Goal: Book appointment/travel/reservation

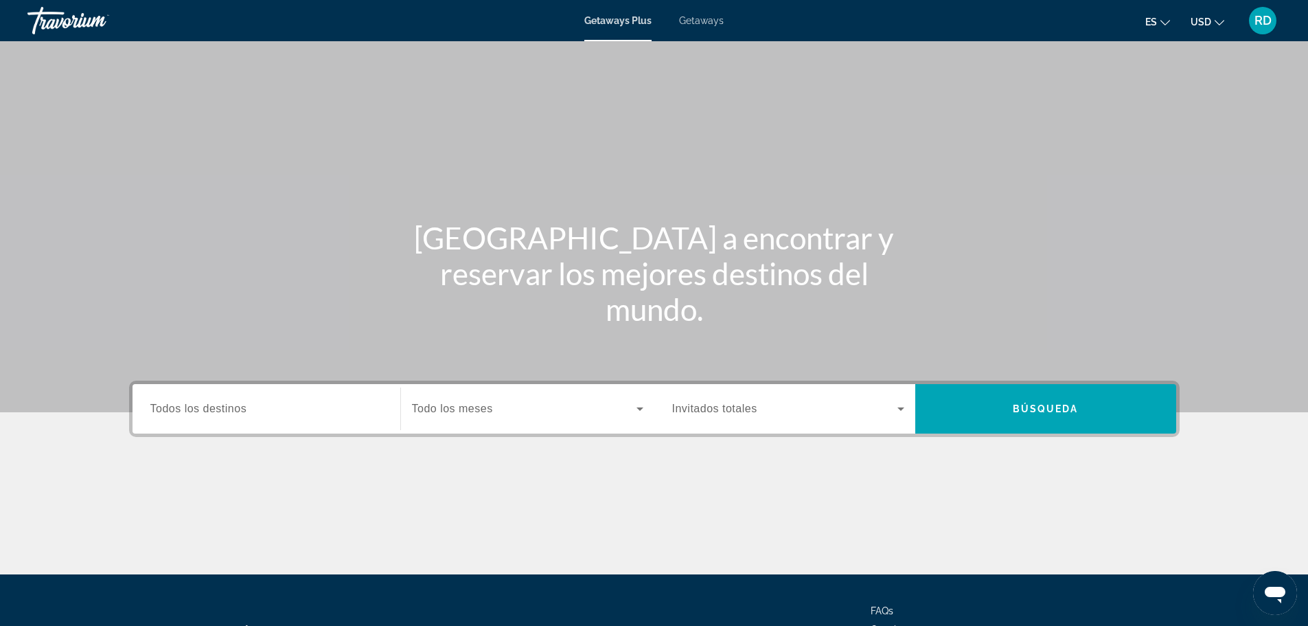
click at [700, 19] on span "Getaways" at bounding box center [701, 20] width 45 height 11
click at [213, 402] on span "Todos los destinos" at bounding box center [198, 408] width 97 height 12
click at [213, 402] on input "Destination Todos los destinos" at bounding box center [266, 409] width 232 height 16
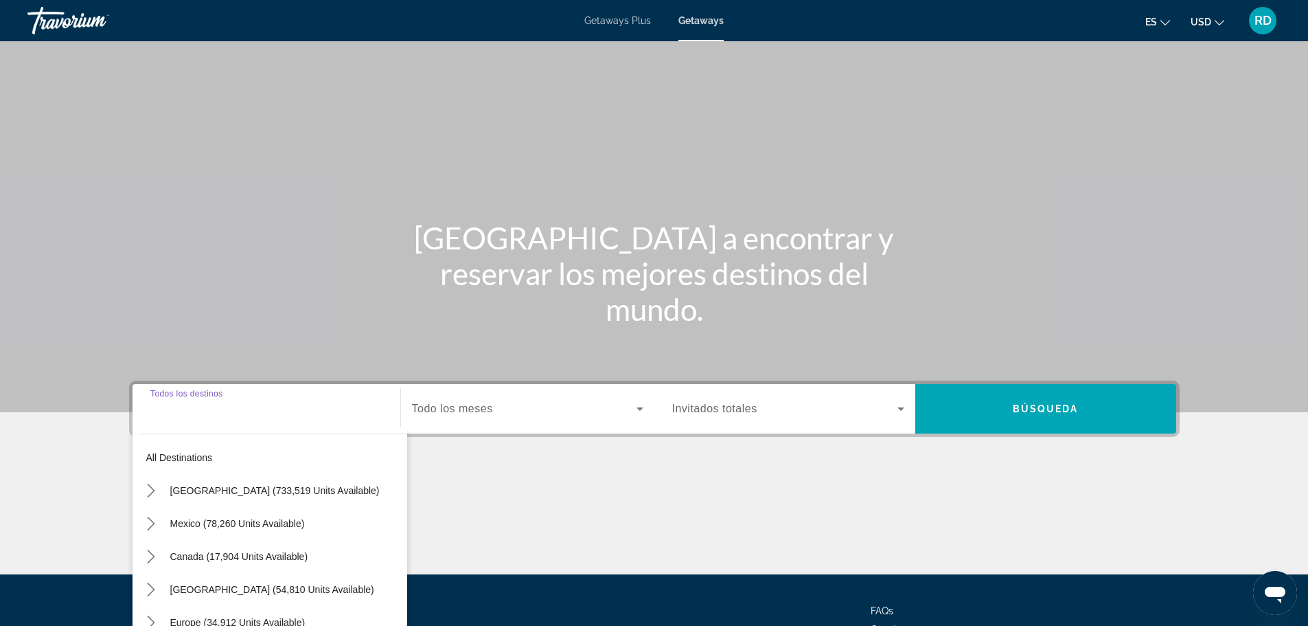
scroll to position [117, 0]
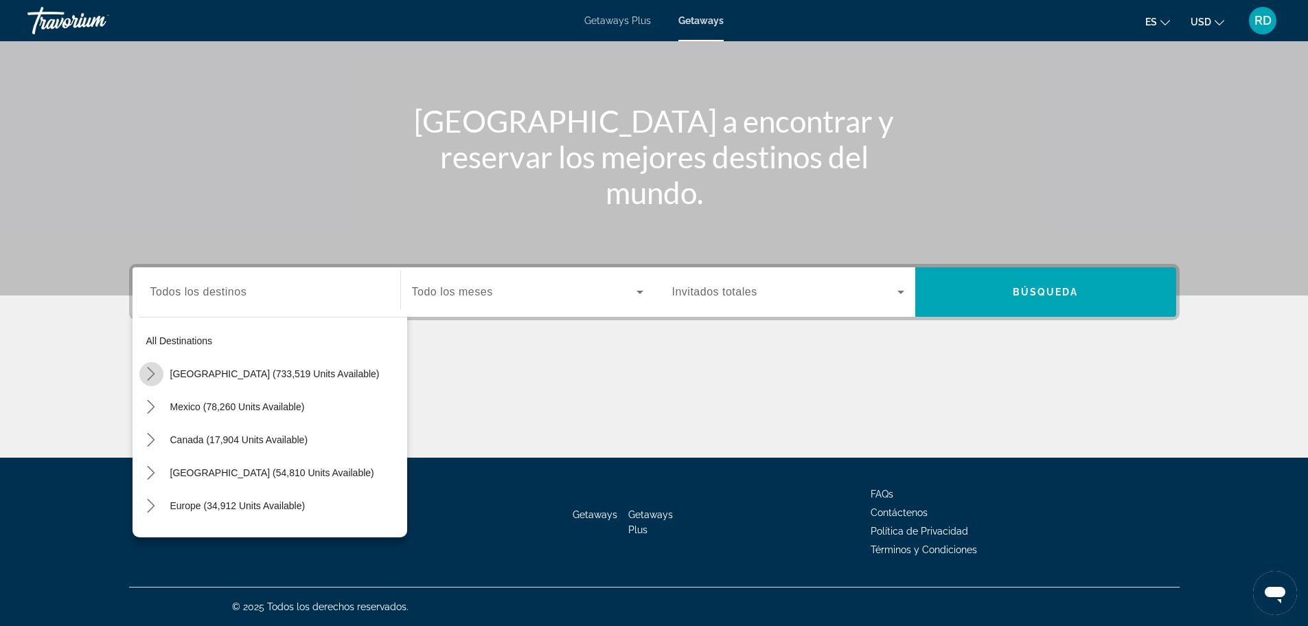
click at [154, 377] on icon "Toggle United States (733,519 units available) submenu" at bounding box center [151, 374] width 14 height 14
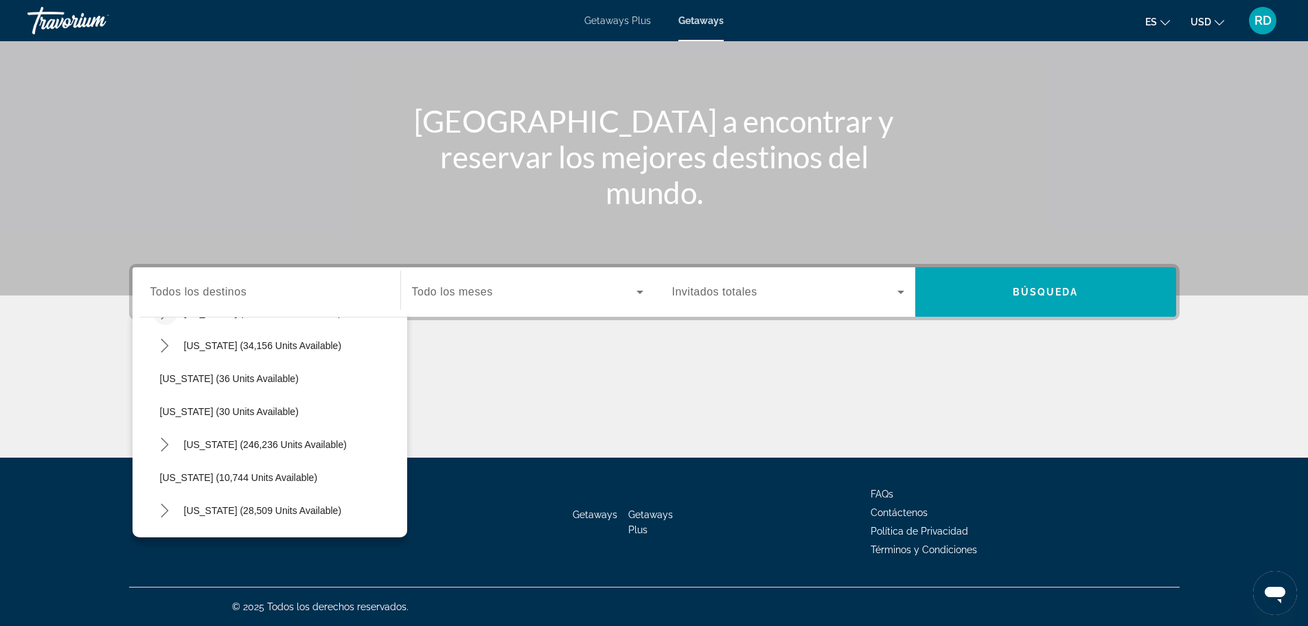
scroll to position [177, 0]
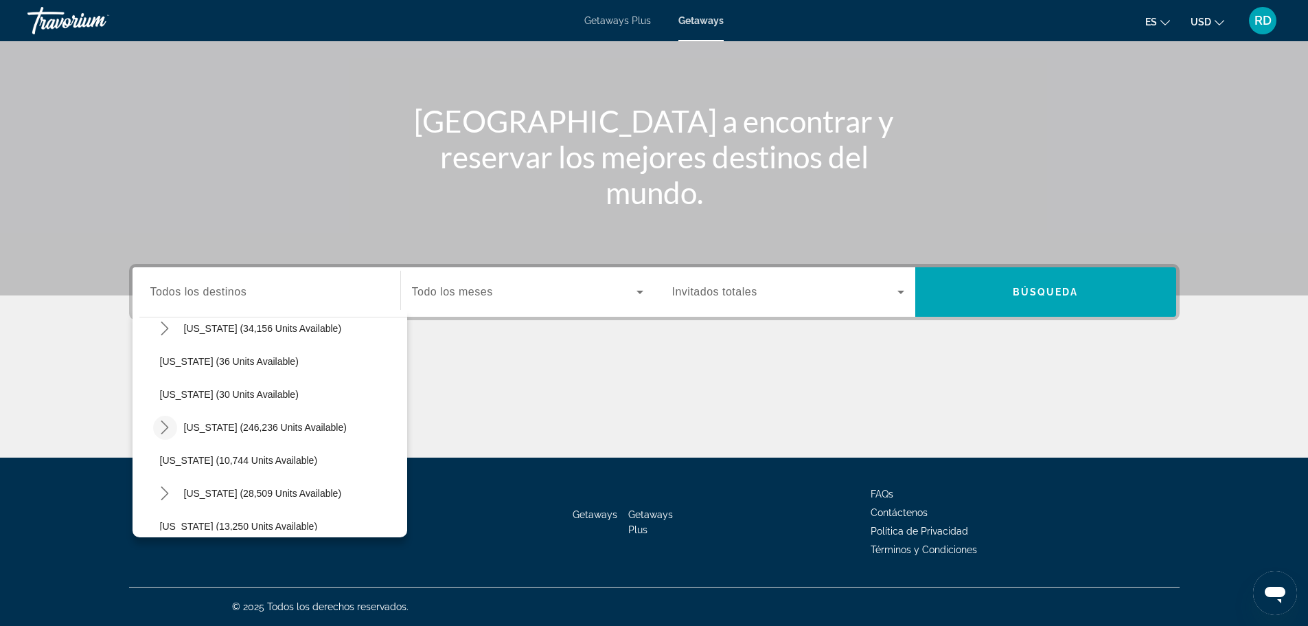
click at [164, 427] on icon "Toggle Florida (246,236 units available) submenu" at bounding box center [165, 427] width 14 height 14
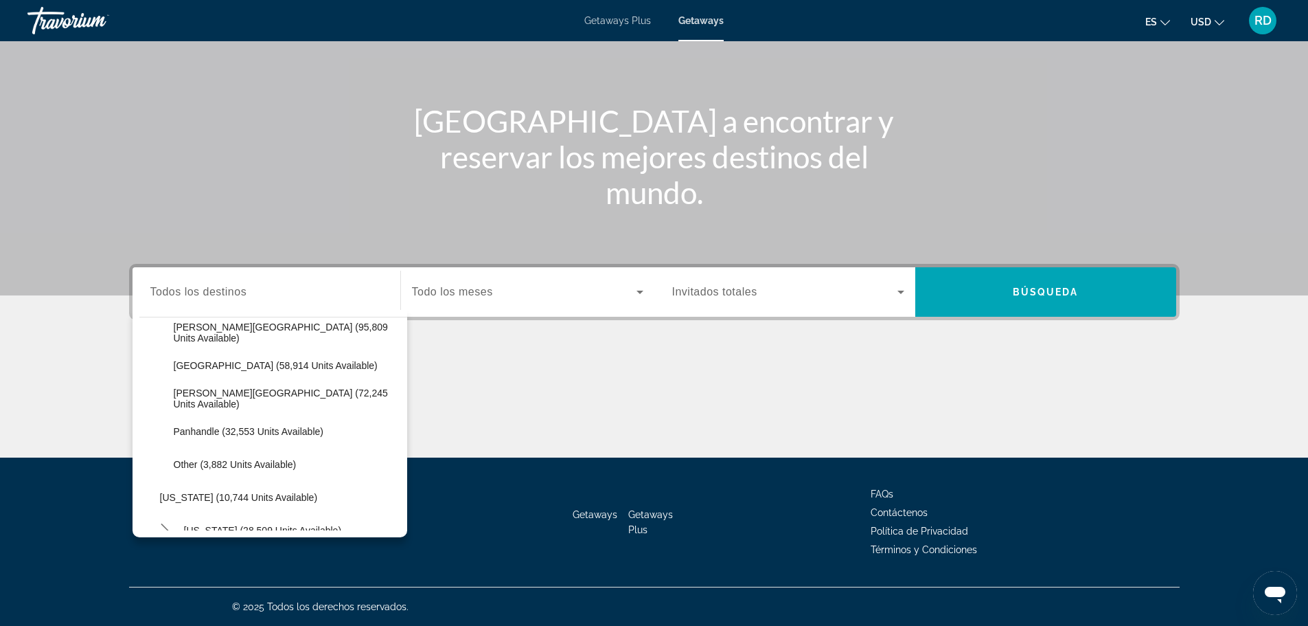
scroll to position [315, 0]
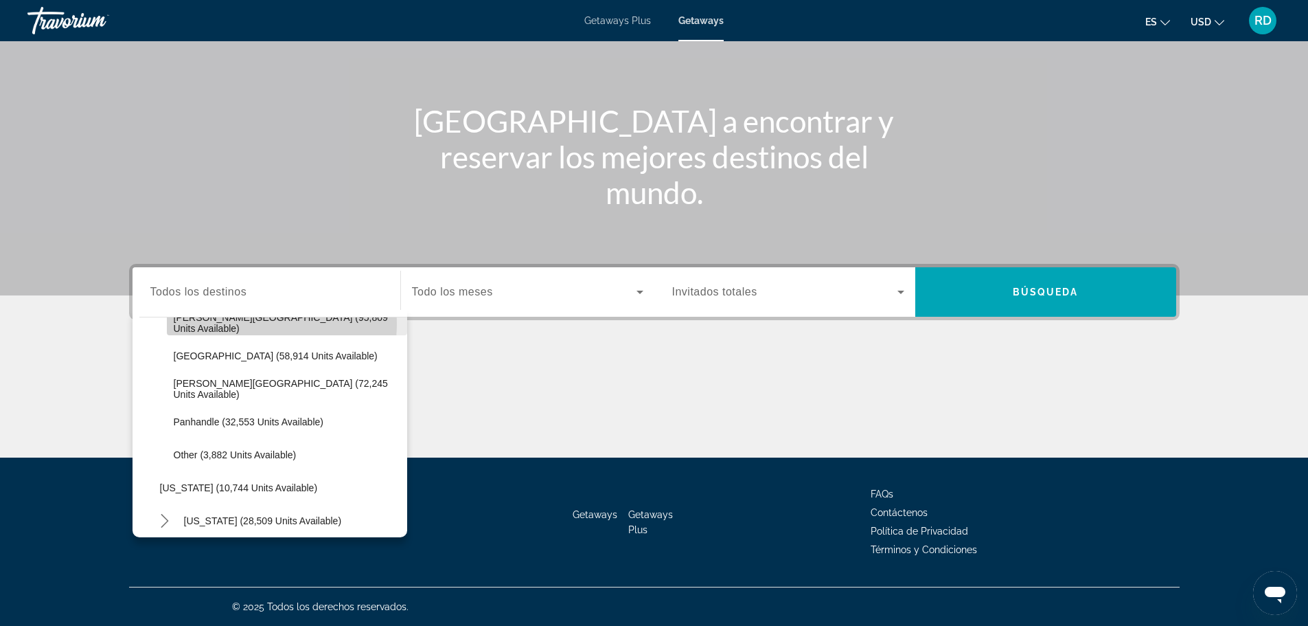
click at [259, 323] on span "[PERSON_NAME][GEOGRAPHIC_DATA] (95,809 units available)" at bounding box center [287, 323] width 227 height 22
type input "**********"
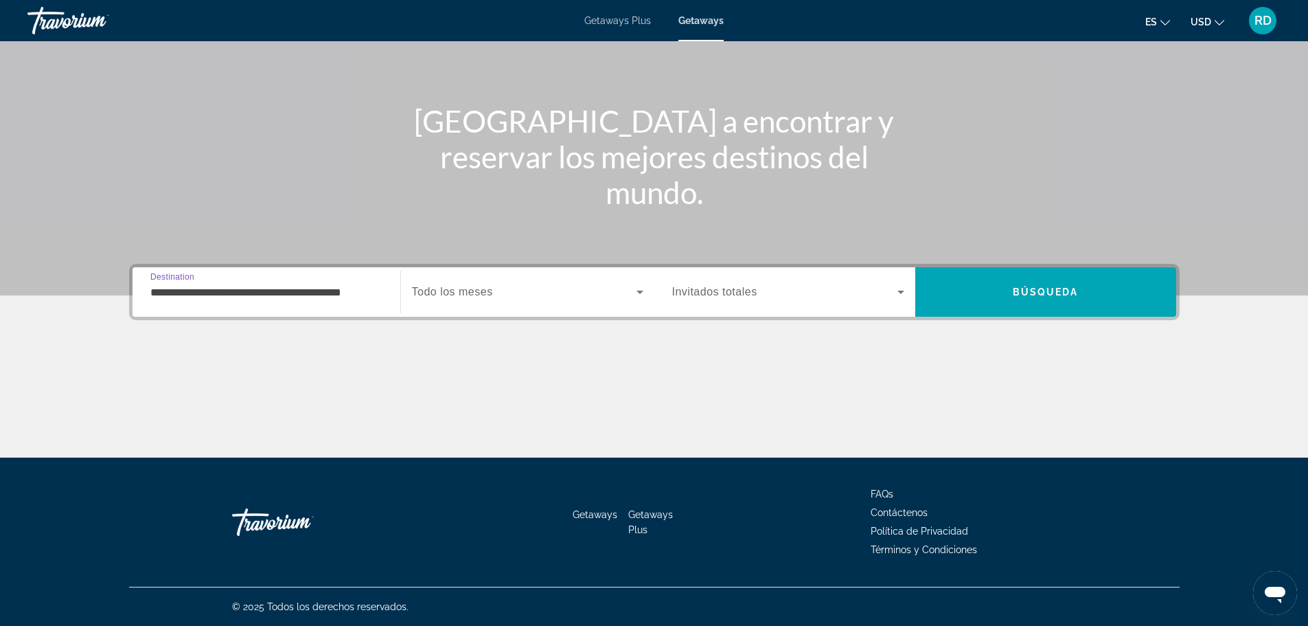
click at [639, 291] on icon "Search widget" at bounding box center [640, 292] width 7 height 3
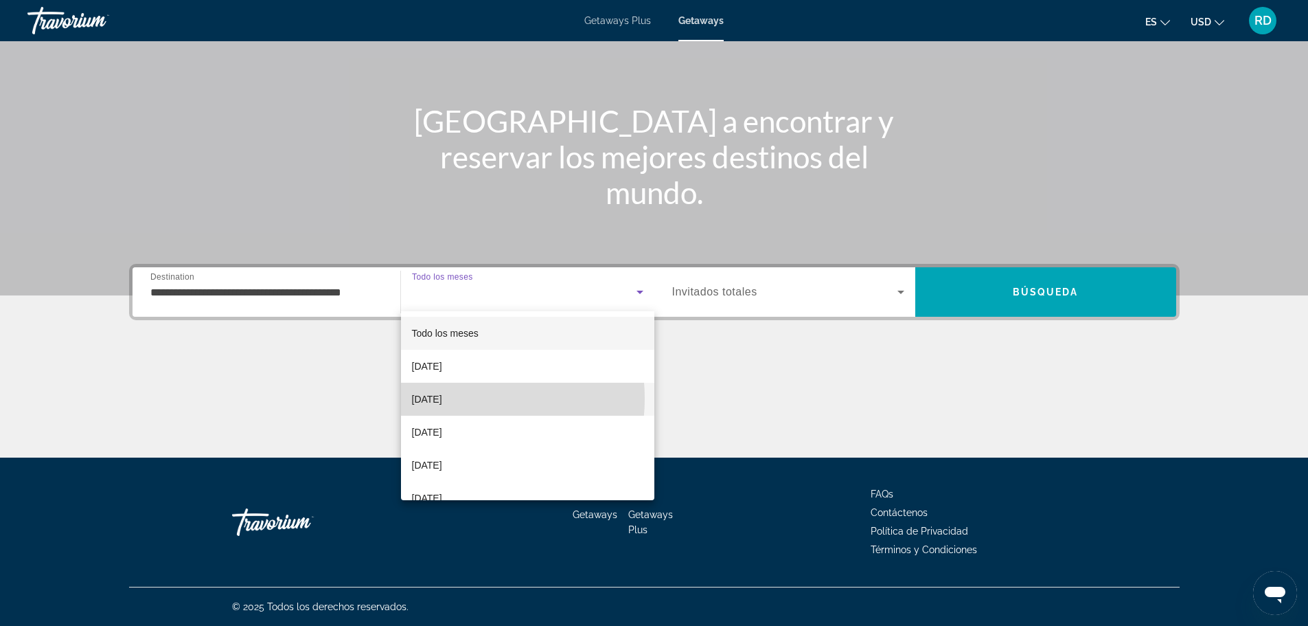
click at [442, 398] on span "[DATE]" at bounding box center [427, 399] width 30 height 16
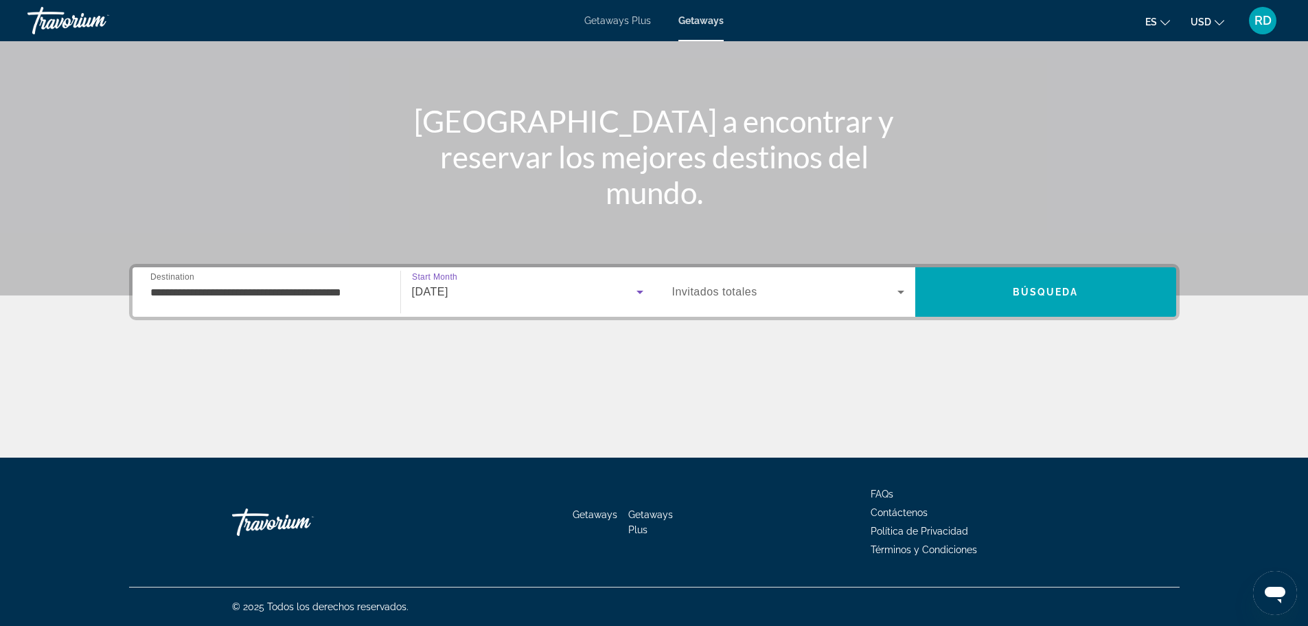
click at [448, 288] on span "[DATE]" at bounding box center [430, 292] width 36 height 12
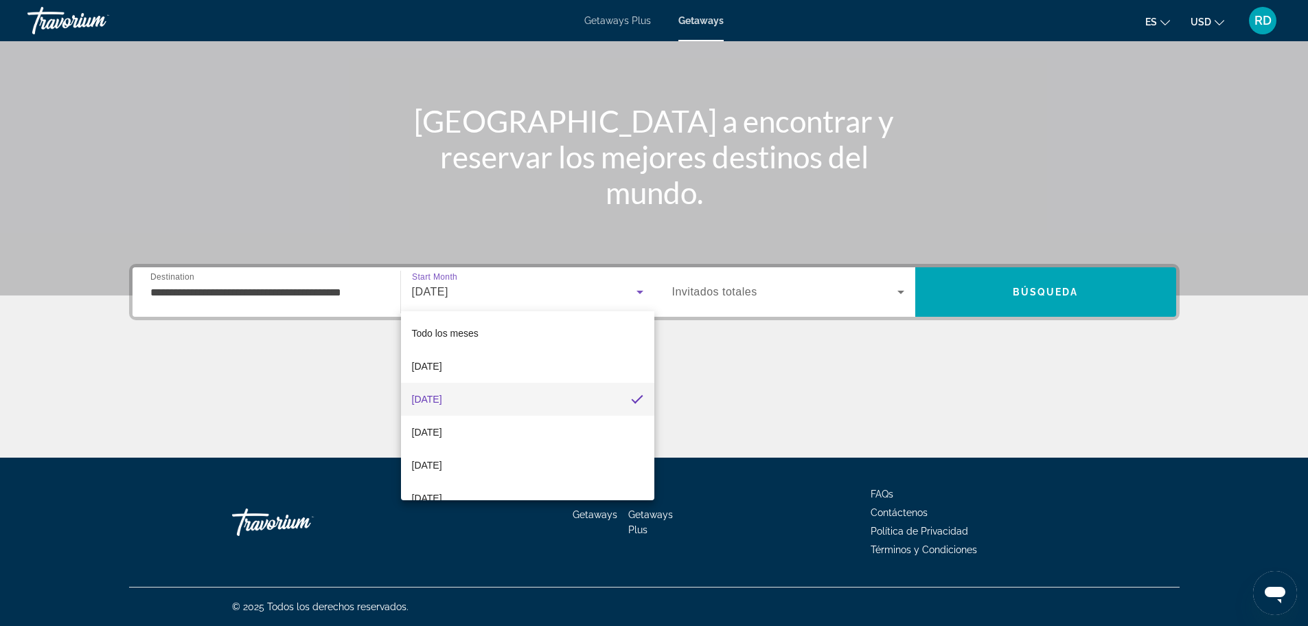
click at [901, 288] on div at bounding box center [654, 313] width 1308 height 626
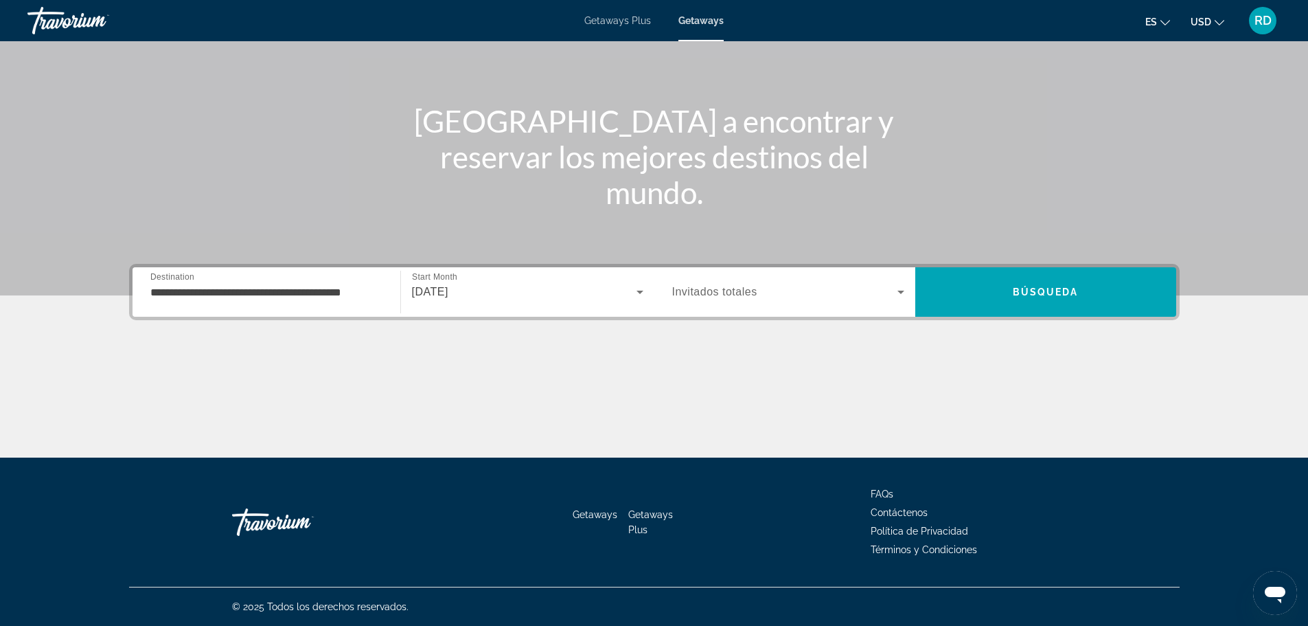
click at [900, 288] on icon "Search widget" at bounding box center [901, 292] width 16 height 16
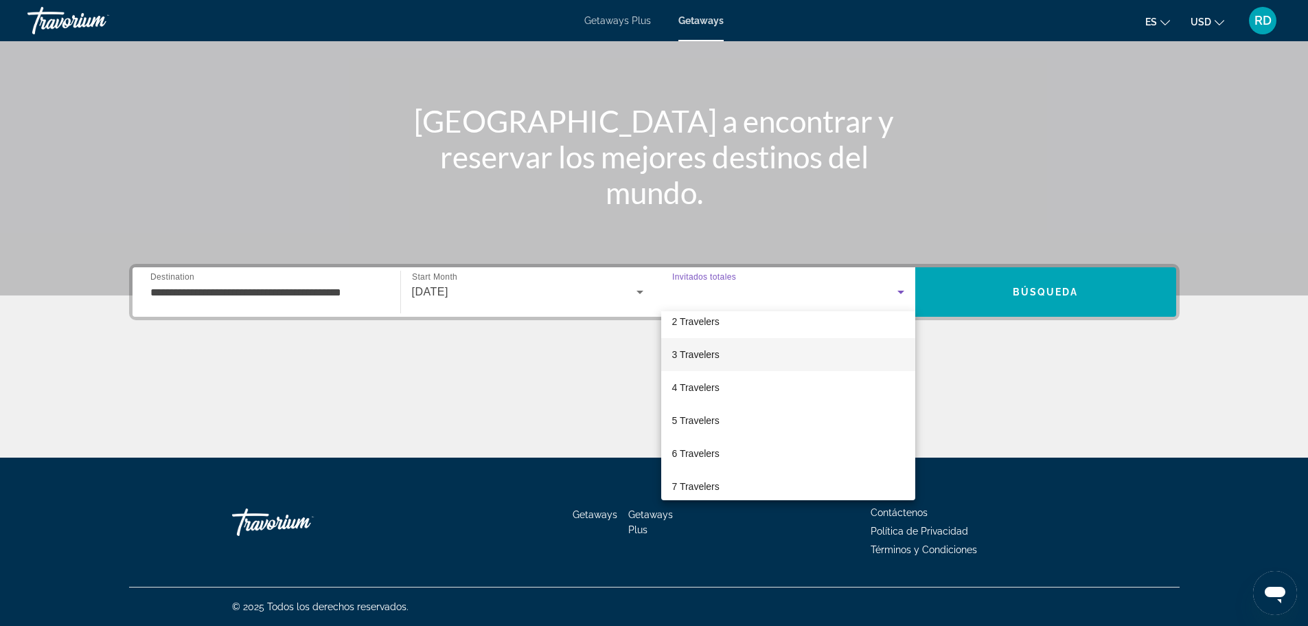
scroll to position [69, 0]
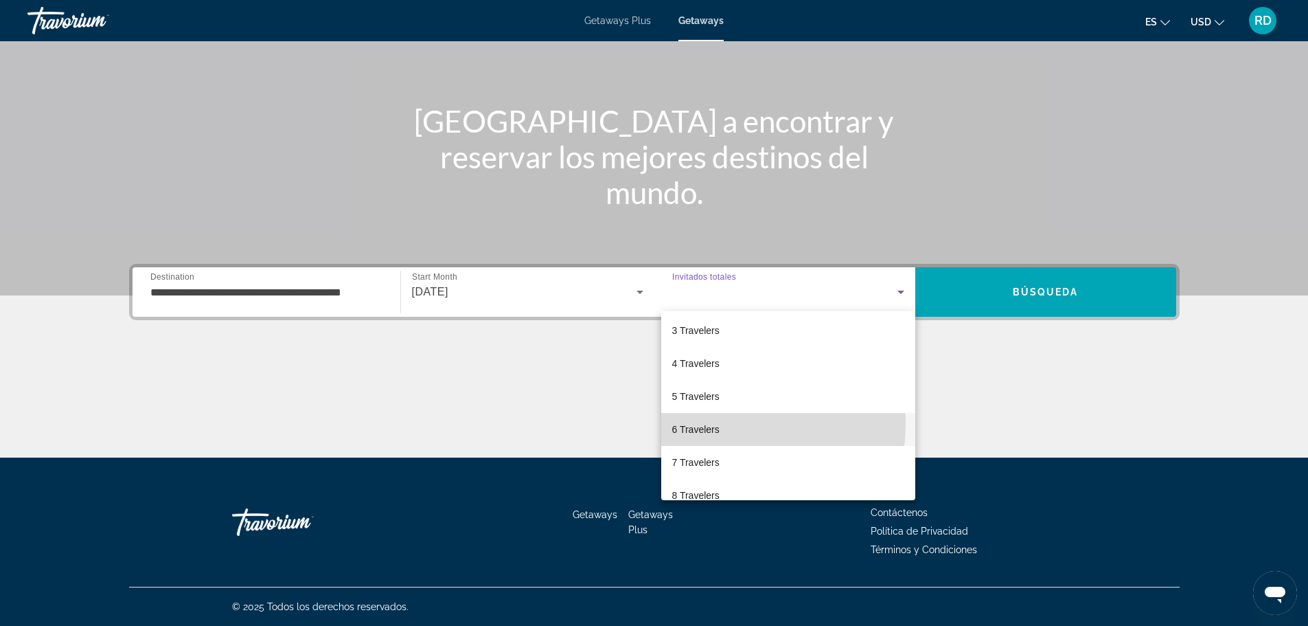
click at [709, 423] on span "6 Travelers" at bounding box center [695, 429] width 47 height 16
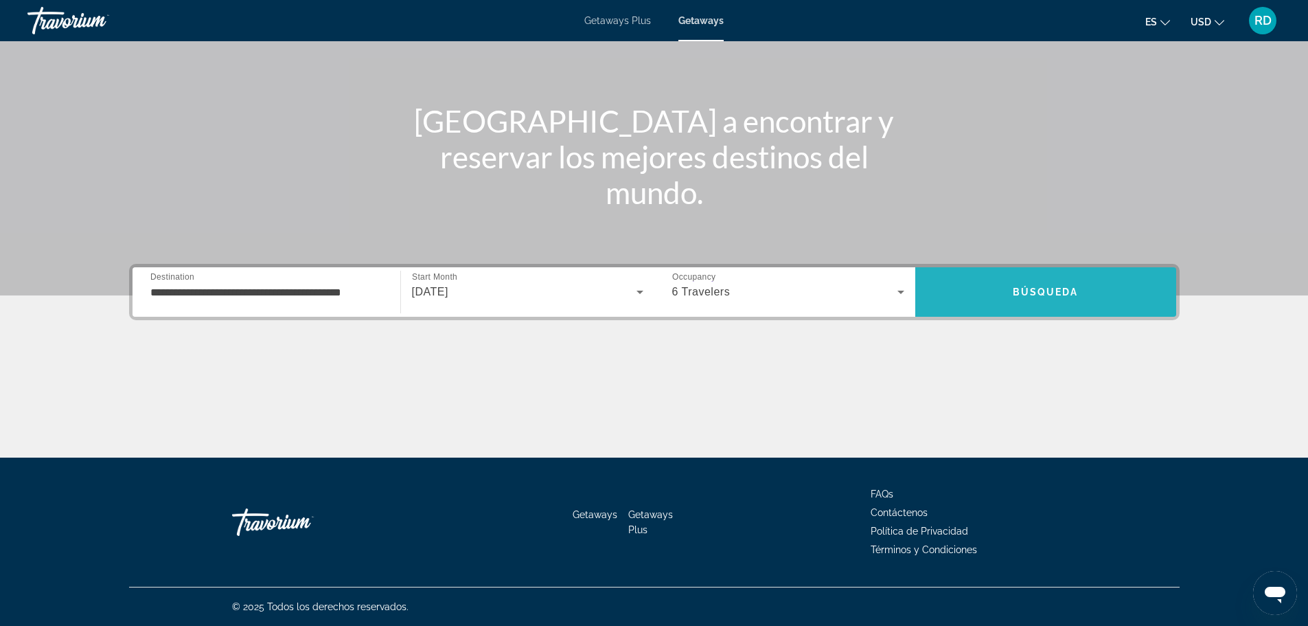
click at [1010, 291] on span "Search" at bounding box center [1046, 291] width 261 height 33
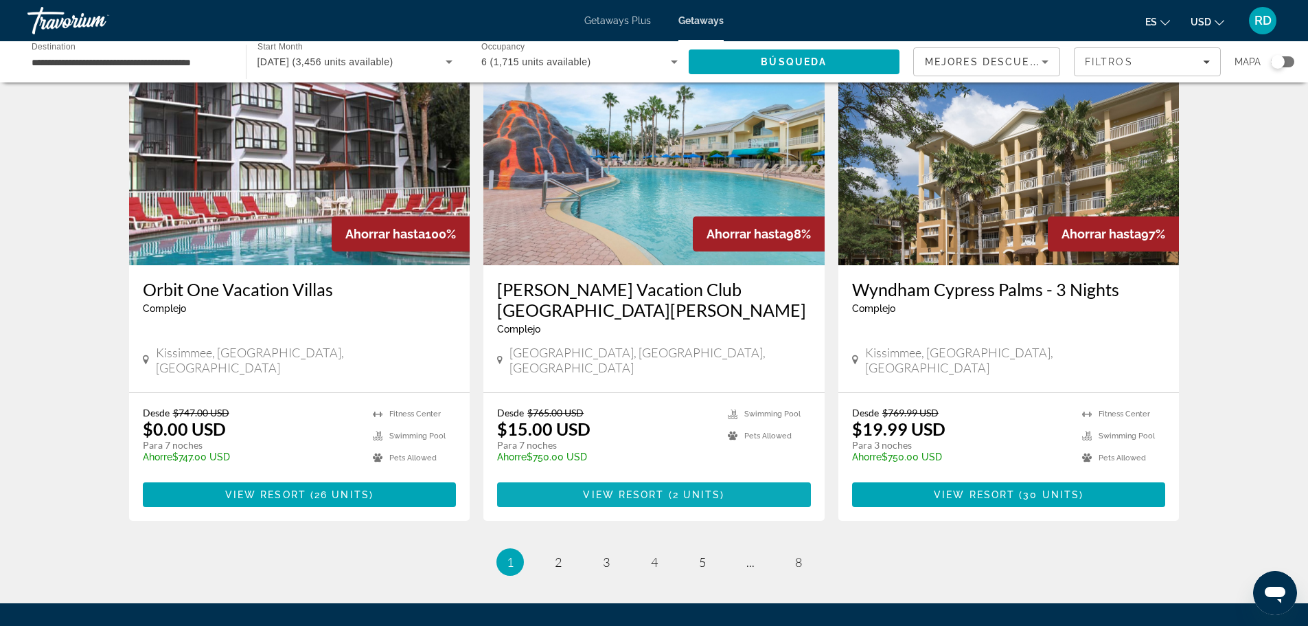
scroll to position [1648, 0]
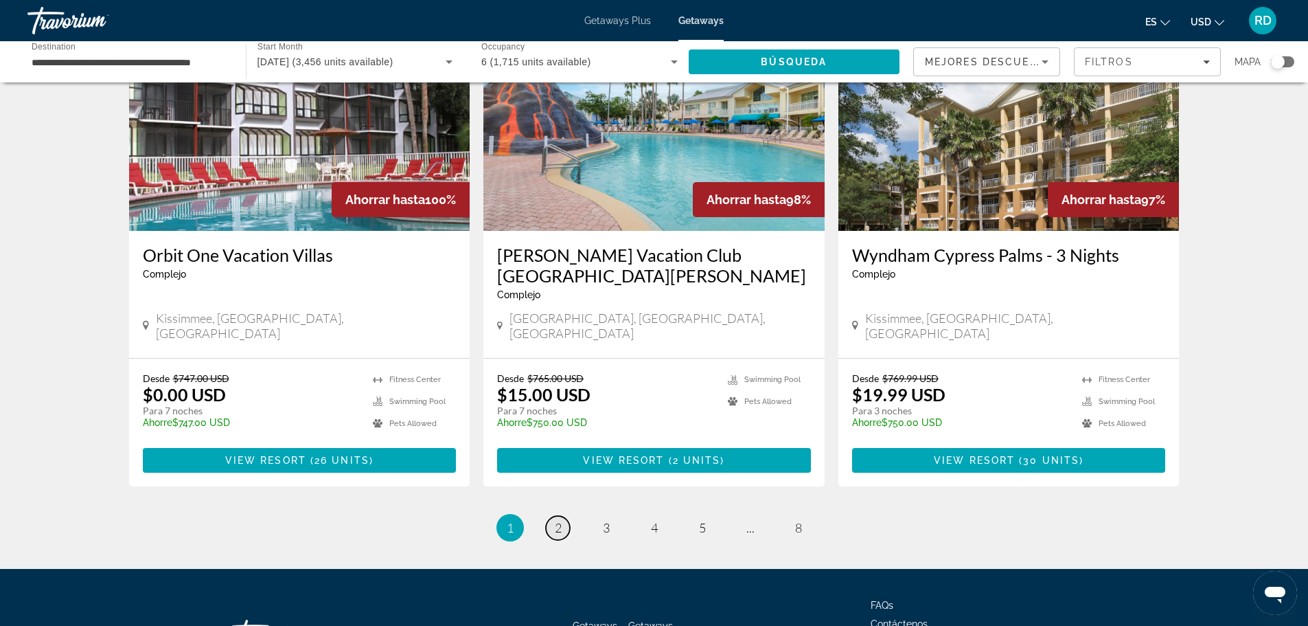
click at [557, 520] on span "2" at bounding box center [558, 527] width 7 height 15
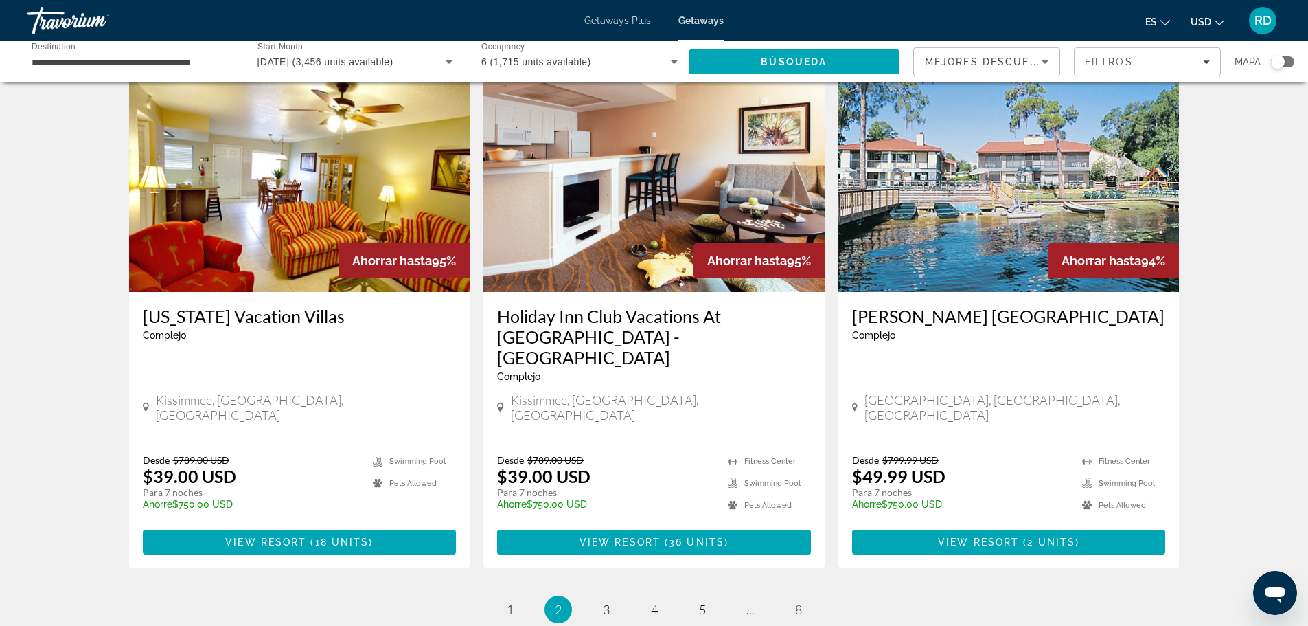
scroll to position [1580, 0]
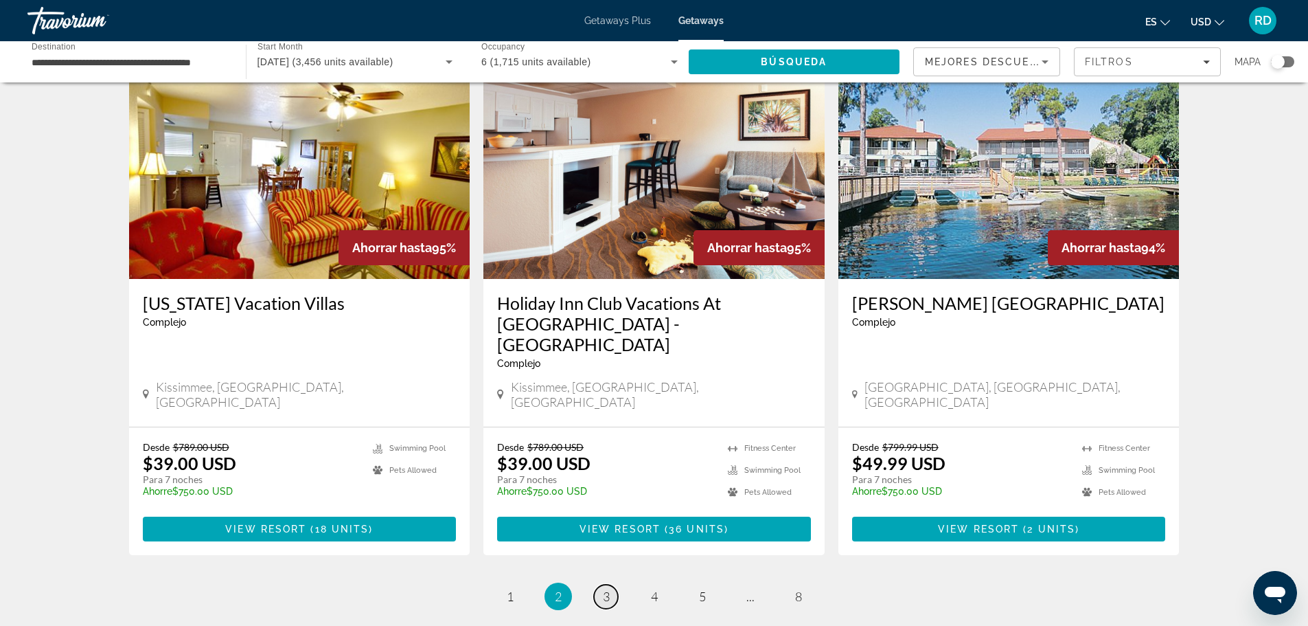
click at [604, 589] on span "3" at bounding box center [606, 596] width 7 height 15
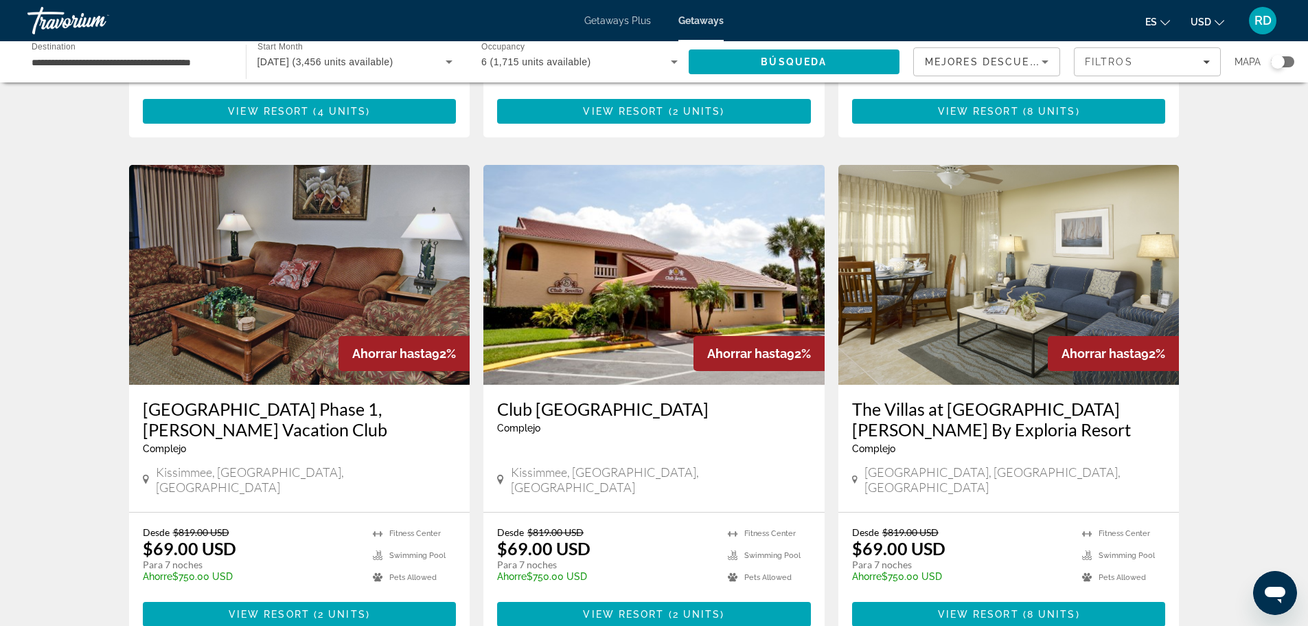
scroll to position [1005, 0]
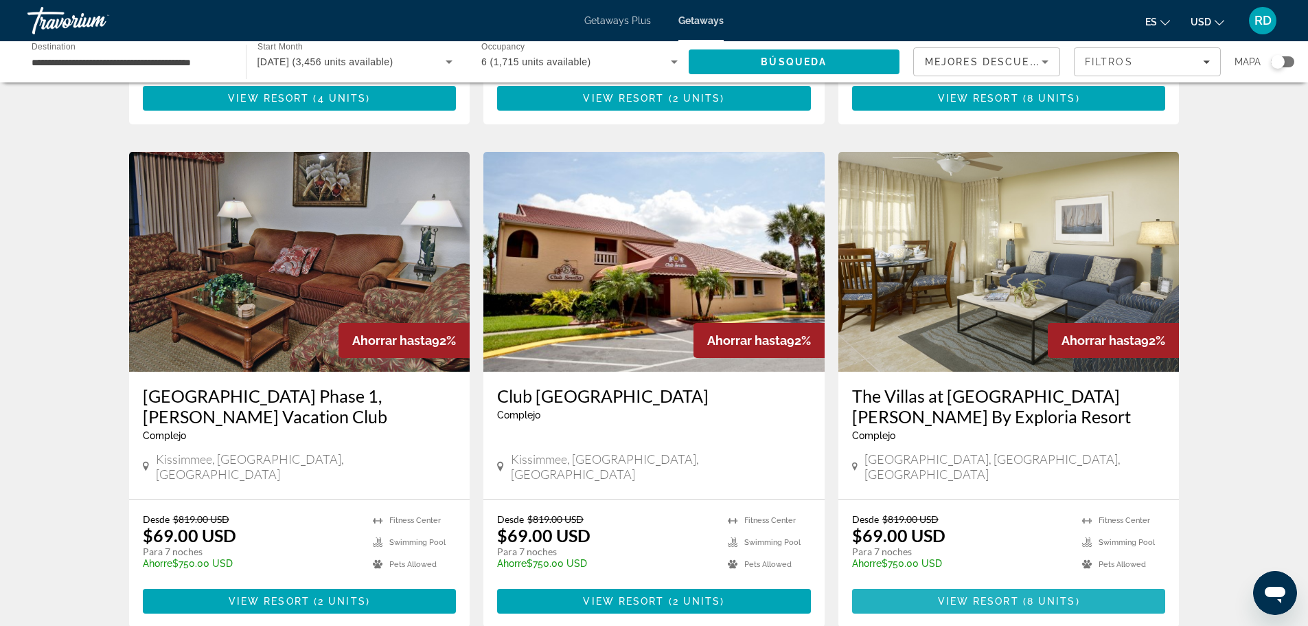
click at [1001, 595] on span "View Resort" at bounding box center [978, 600] width 81 height 11
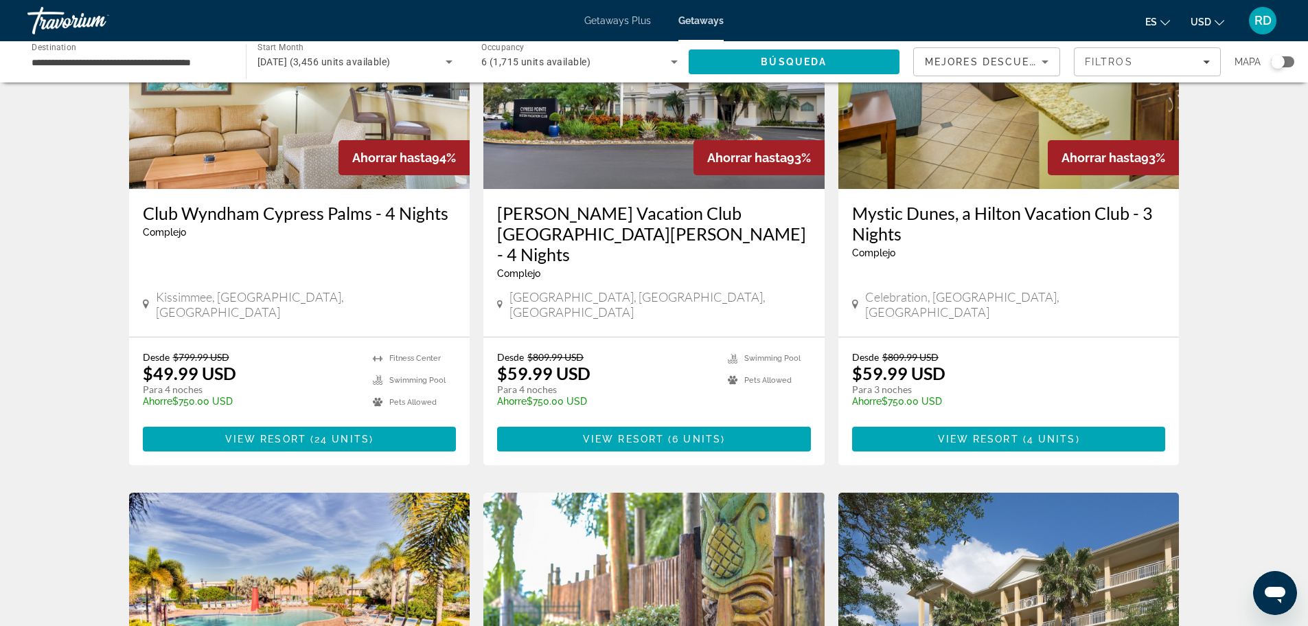
scroll to position [69, 0]
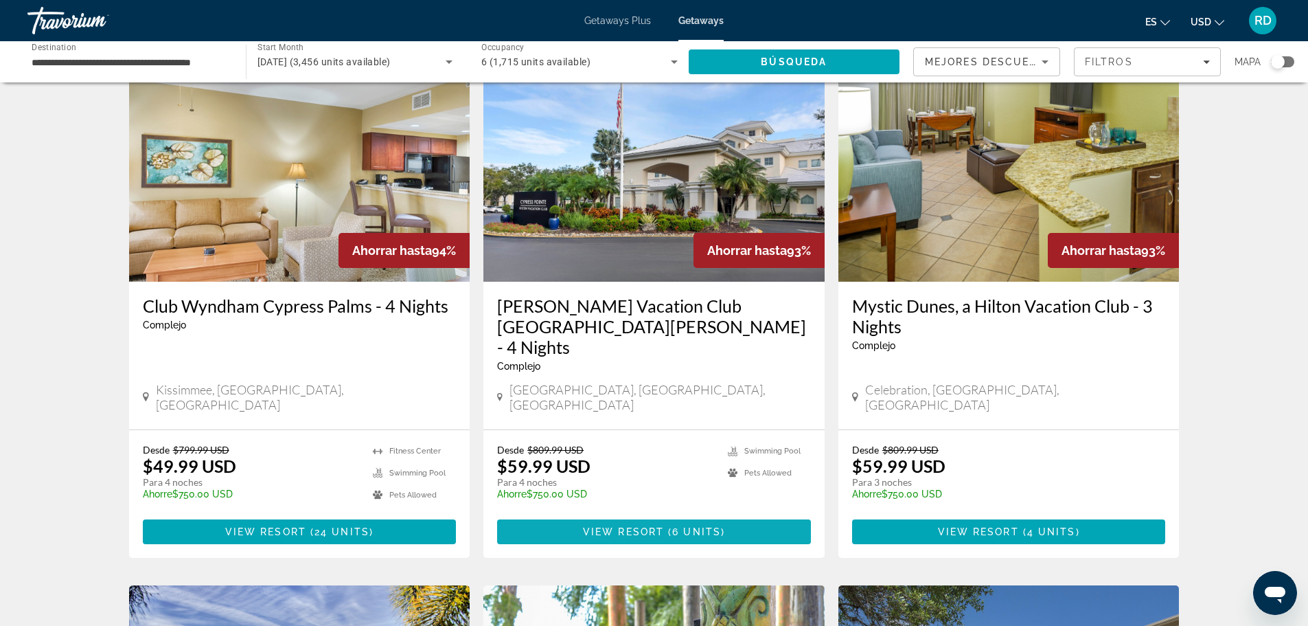
click at [627, 515] on span "Main content" at bounding box center [654, 531] width 314 height 33
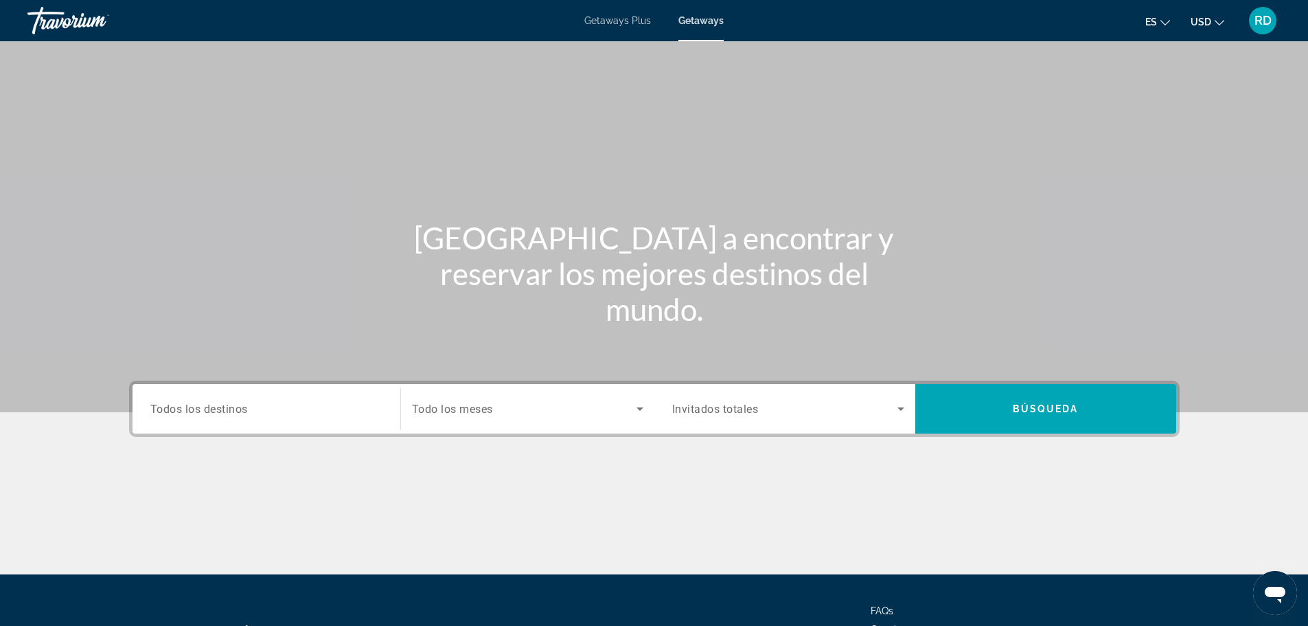
click at [698, 21] on span "Getaways" at bounding box center [701, 20] width 45 height 11
click at [701, 20] on span "Getaways" at bounding box center [701, 20] width 45 height 11
click at [223, 409] on span "Todos los destinos" at bounding box center [199, 408] width 98 height 13
click at [223, 409] on input "Destination Todos los destinos" at bounding box center [266, 409] width 232 height 16
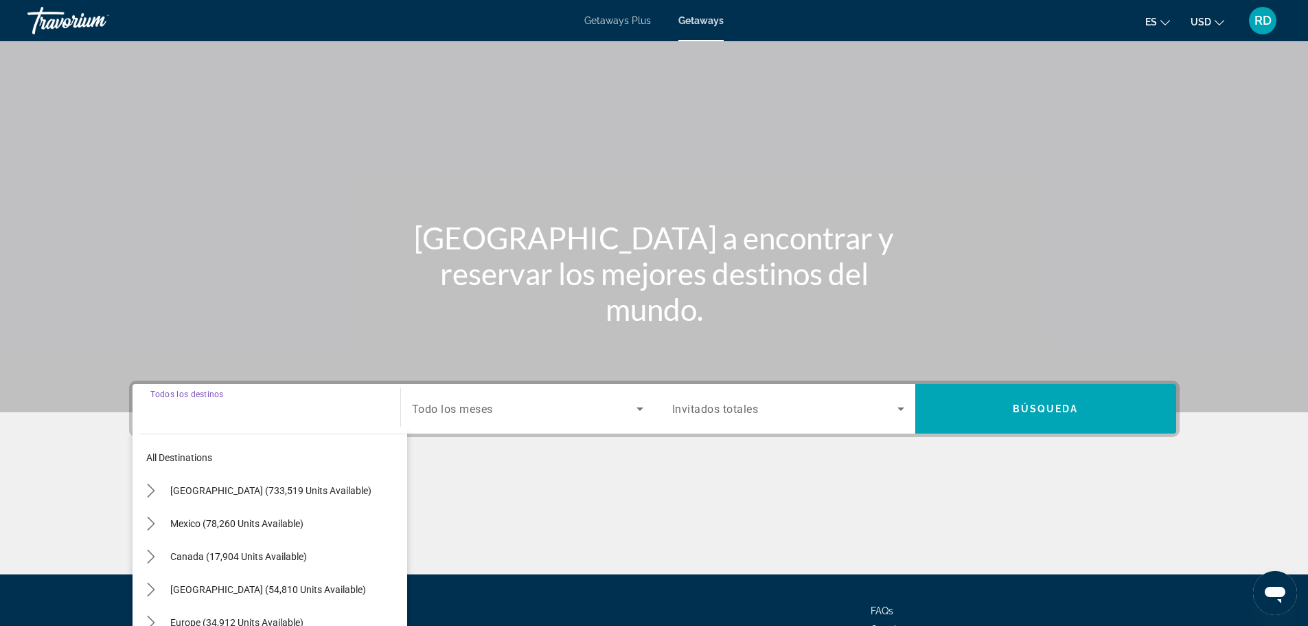
scroll to position [117, 0]
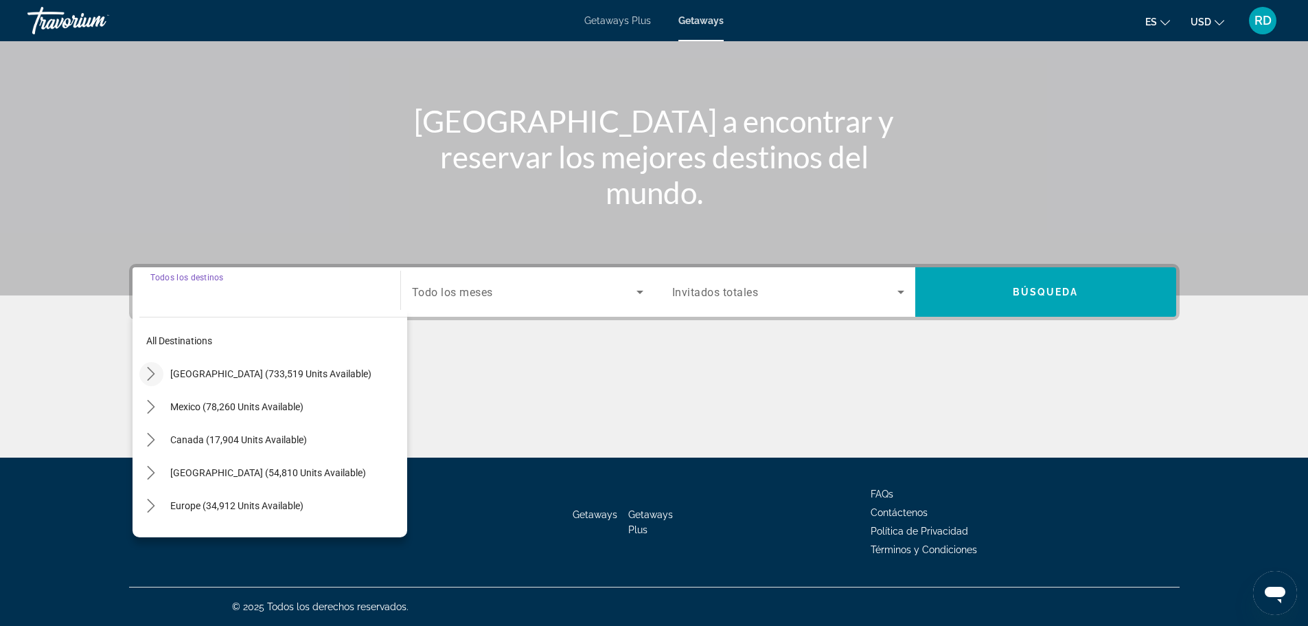
click at [150, 374] on icon "Toggle United States (733,519 units available) submenu" at bounding box center [151, 374] width 14 height 14
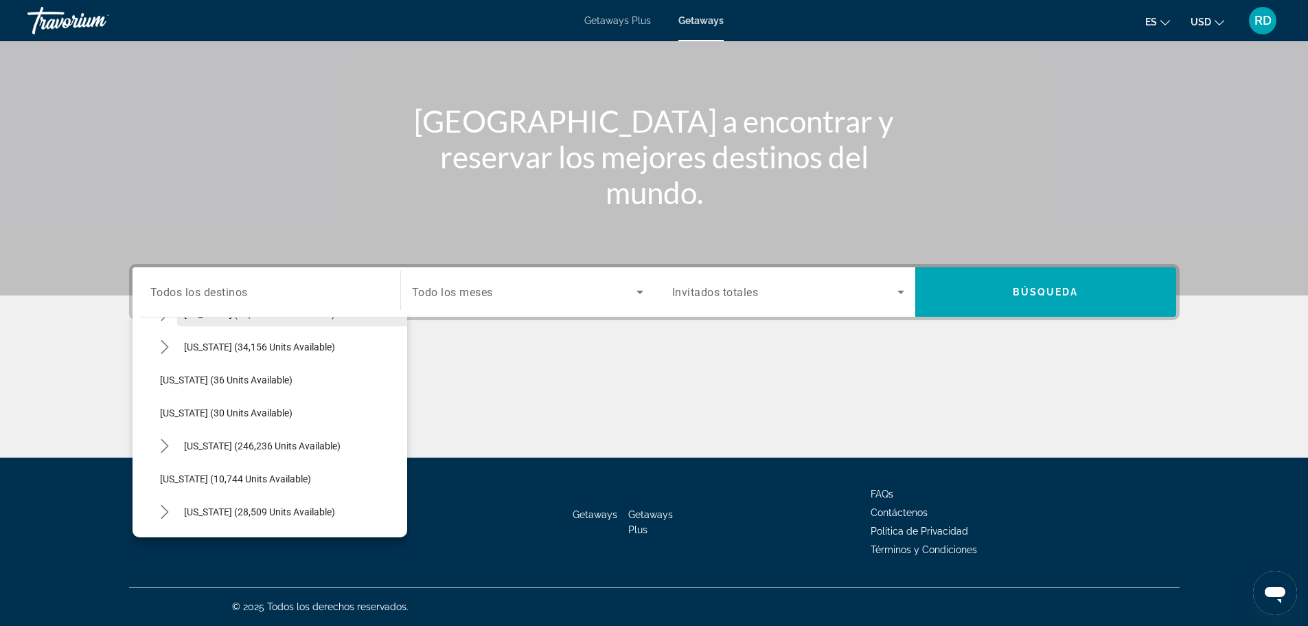
scroll to position [177, 0]
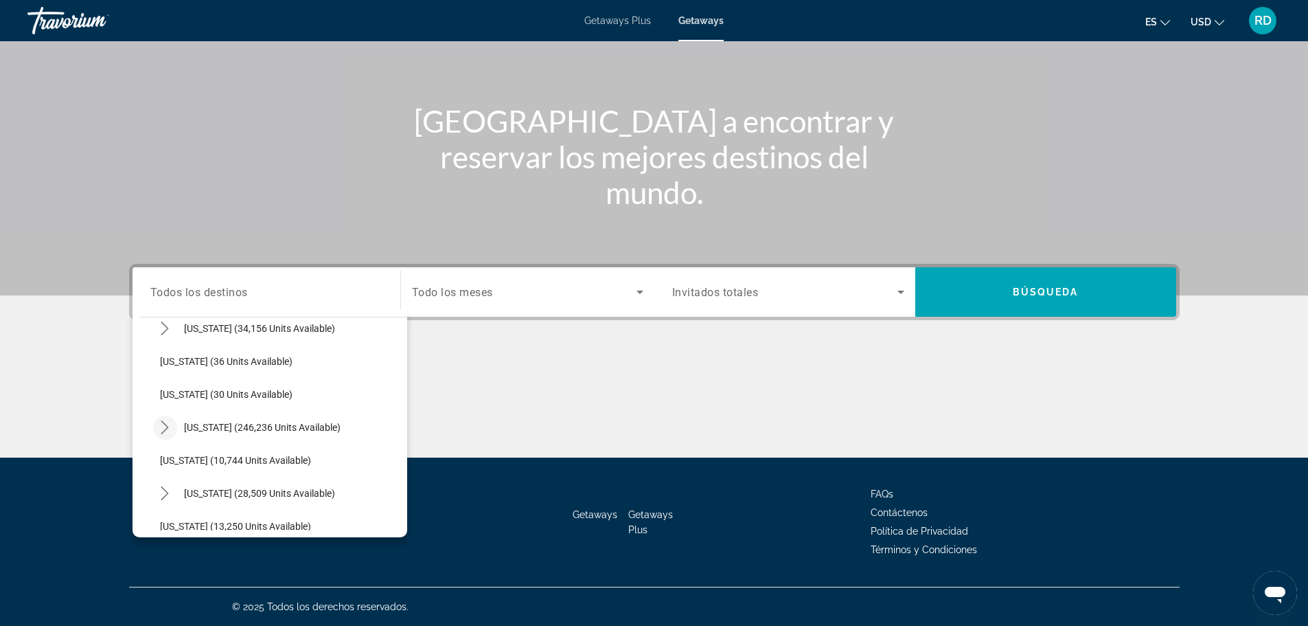
click at [162, 427] on icon "Toggle Florida (246,236 units available) submenu" at bounding box center [165, 427] width 14 height 14
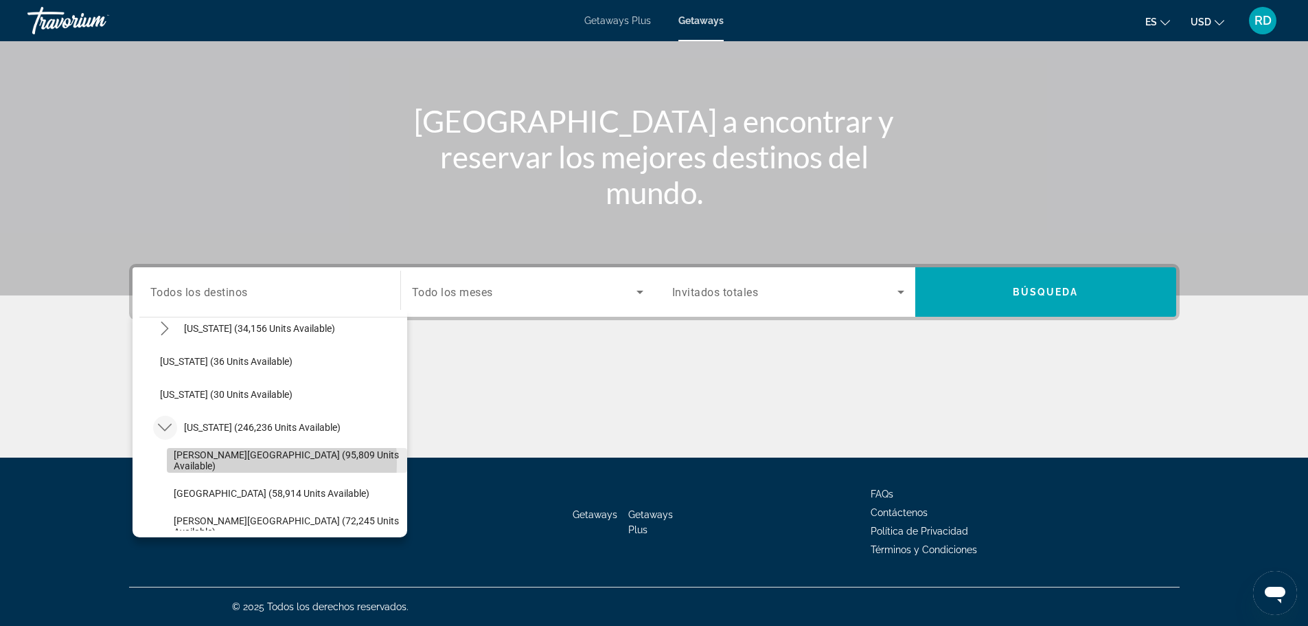
click at [181, 462] on span "[PERSON_NAME][GEOGRAPHIC_DATA] (95,809 units available)" at bounding box center [287, 460] width 227 height 22
type input "**********"
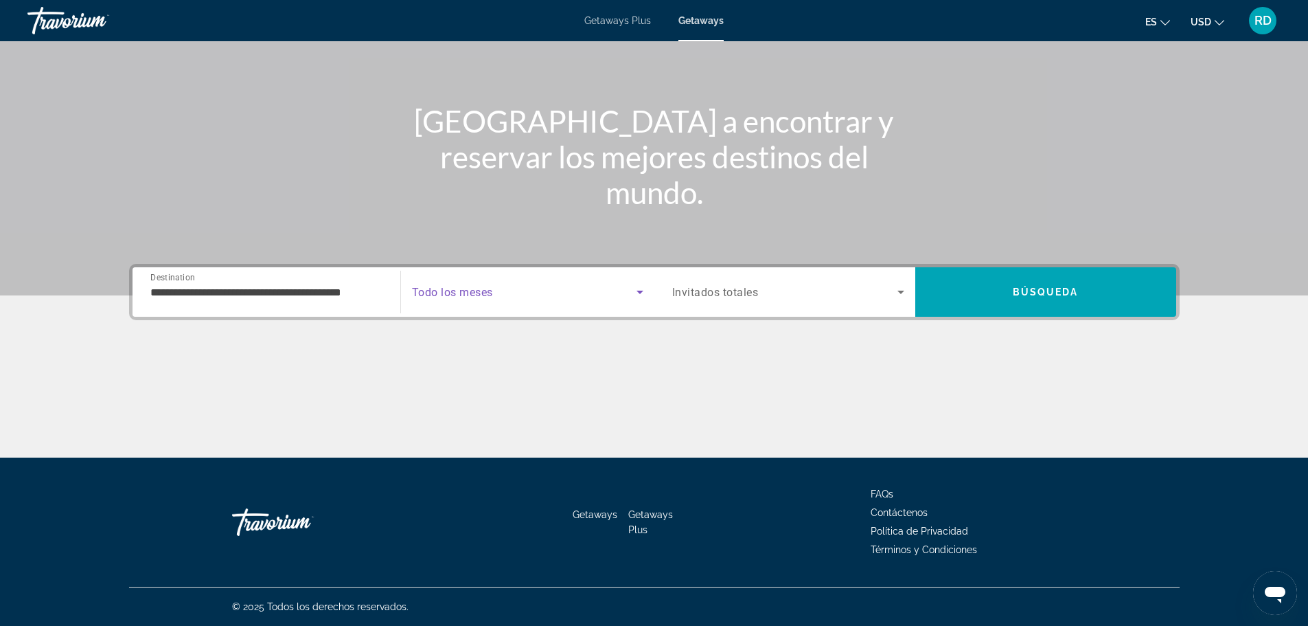
click at [513, 293] on span "Search widget" at bounding box center [524, 292] width 225 height 16
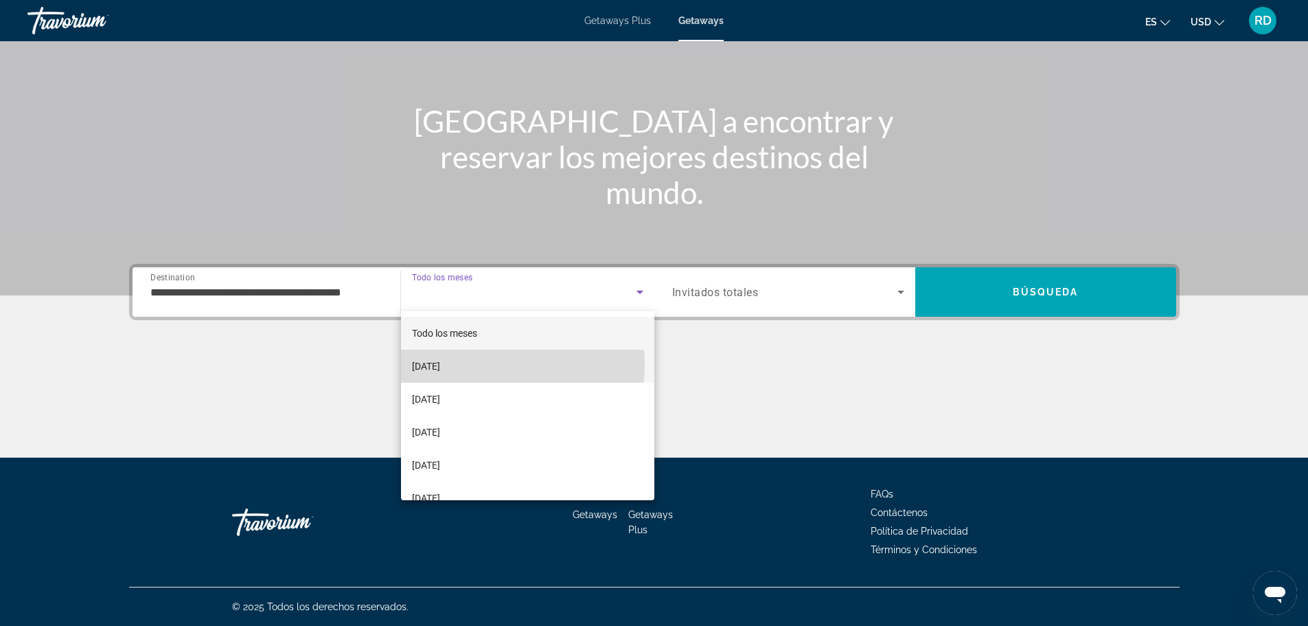
click at [483, 365] on mat-option "[DATE]" at bounding box center [527, 366] width 253 height 33
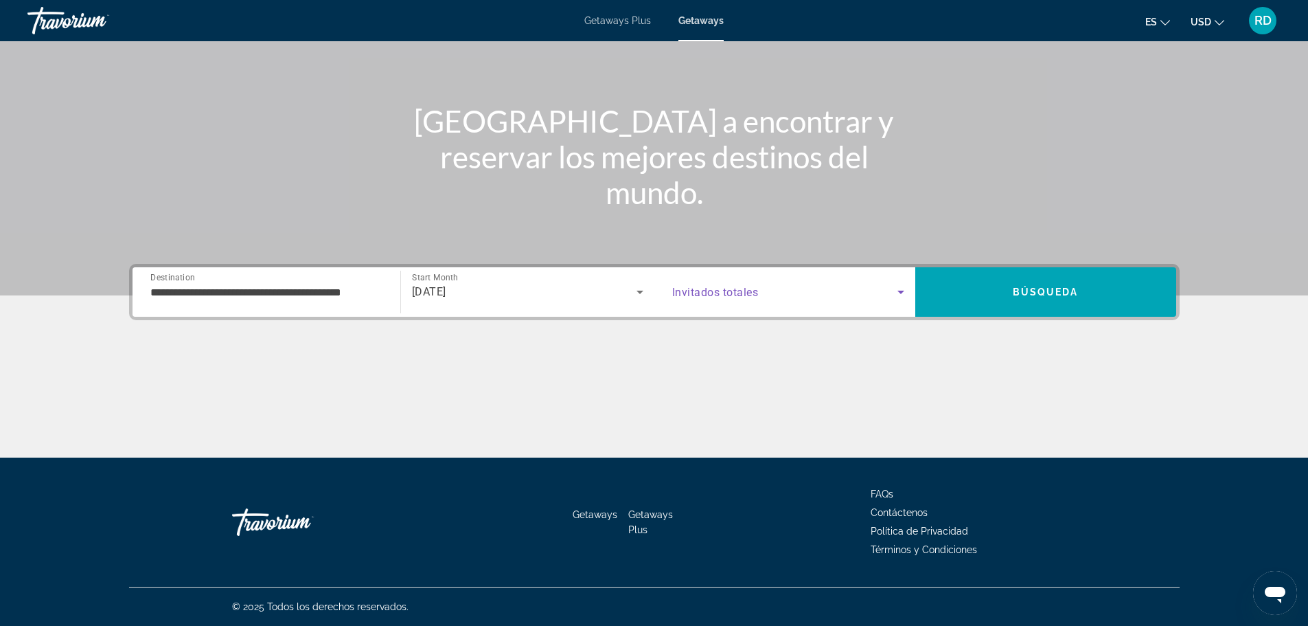
click at [760, 294] on span "Search widget" at bounding box center [784, 292] width 225 height 16
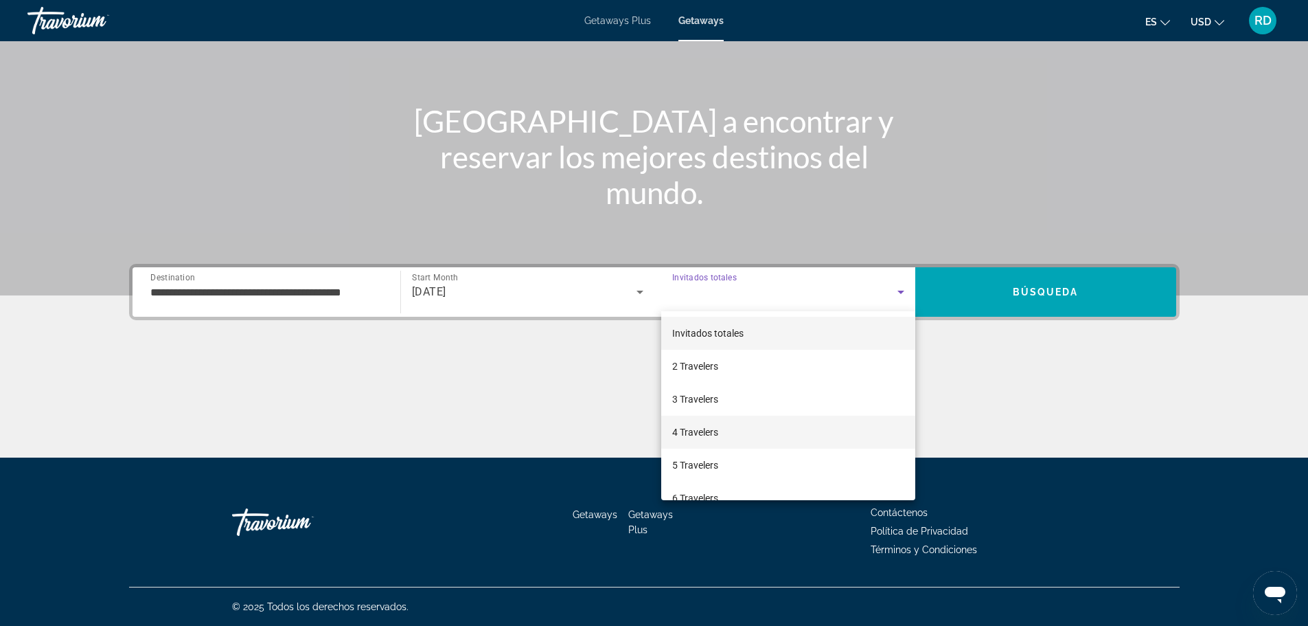
scroll to position [137, 0]
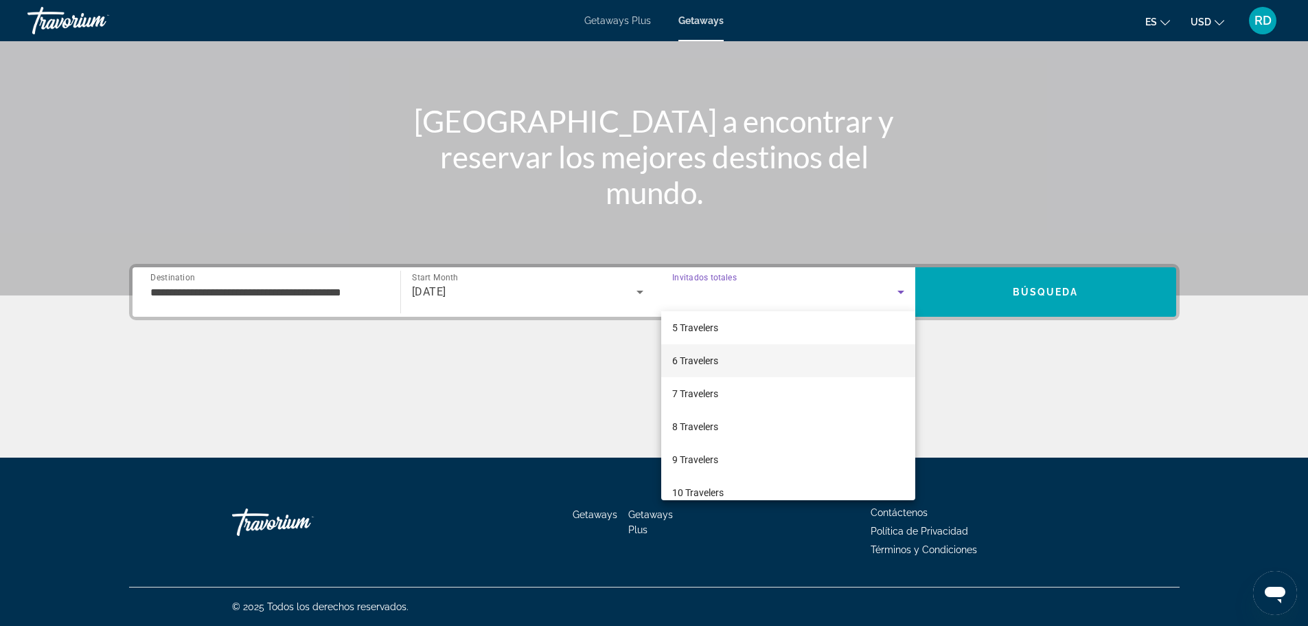
click at [703, 360] on span "6 Travelers" at bounding box center [695, 360] width 46 height 16
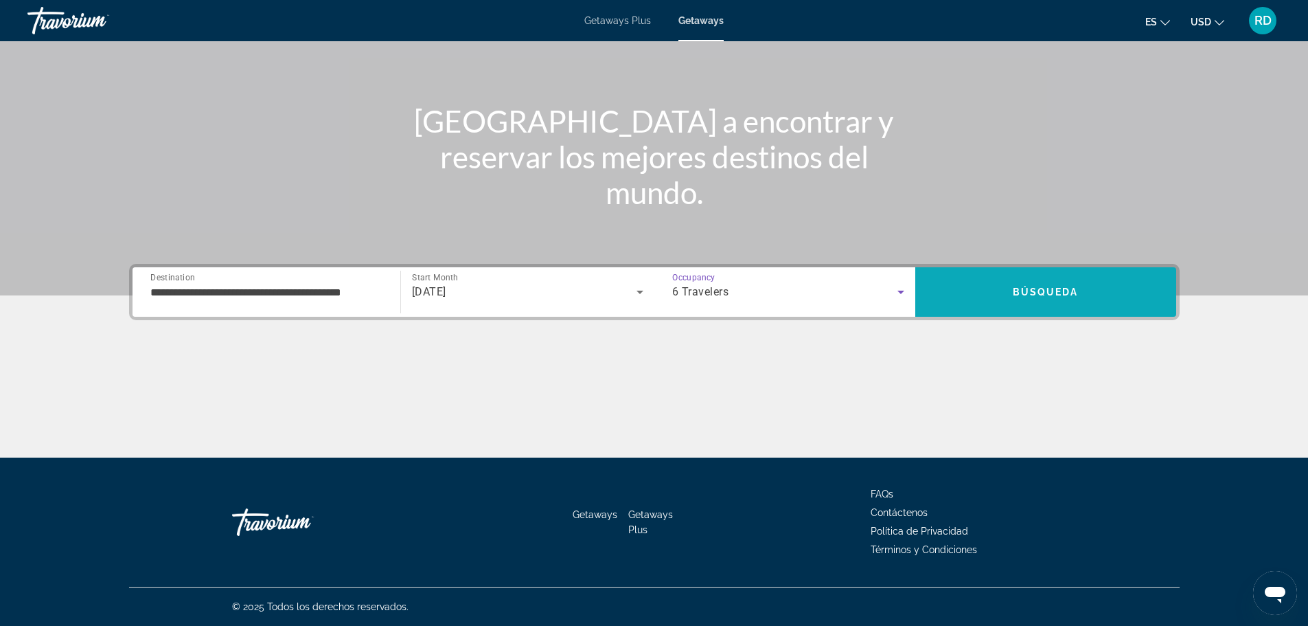
click at [1023, 287] on span "Búsqueda" at bounding box center [1046, 291] width 66 height 11
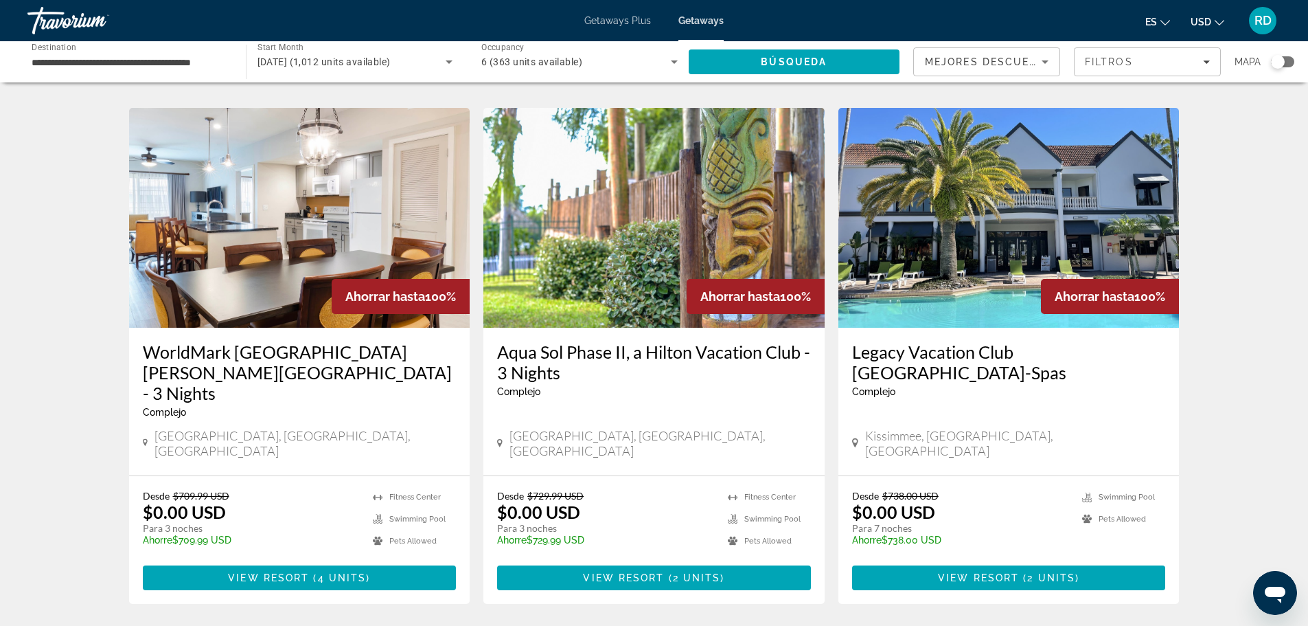
scroll to position [481, 0]
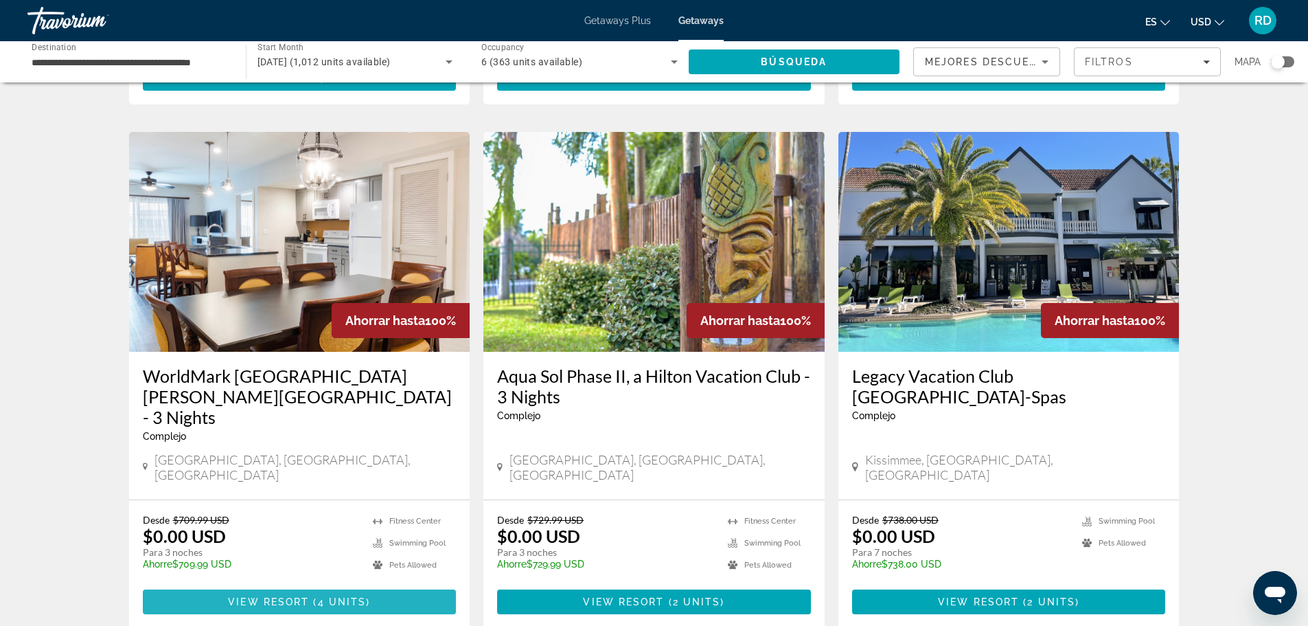
click at [293, 596] on span "View Resort" at bounding box center [268, 601] width 81 height 11
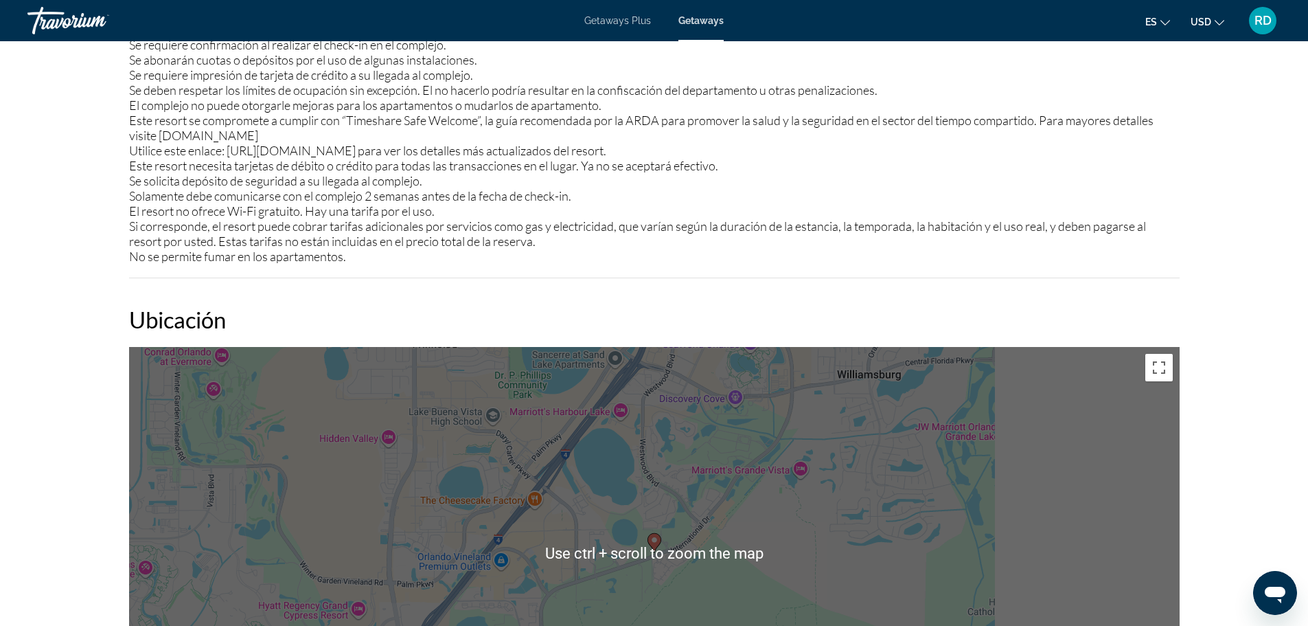
scroll to position [1825, 0]
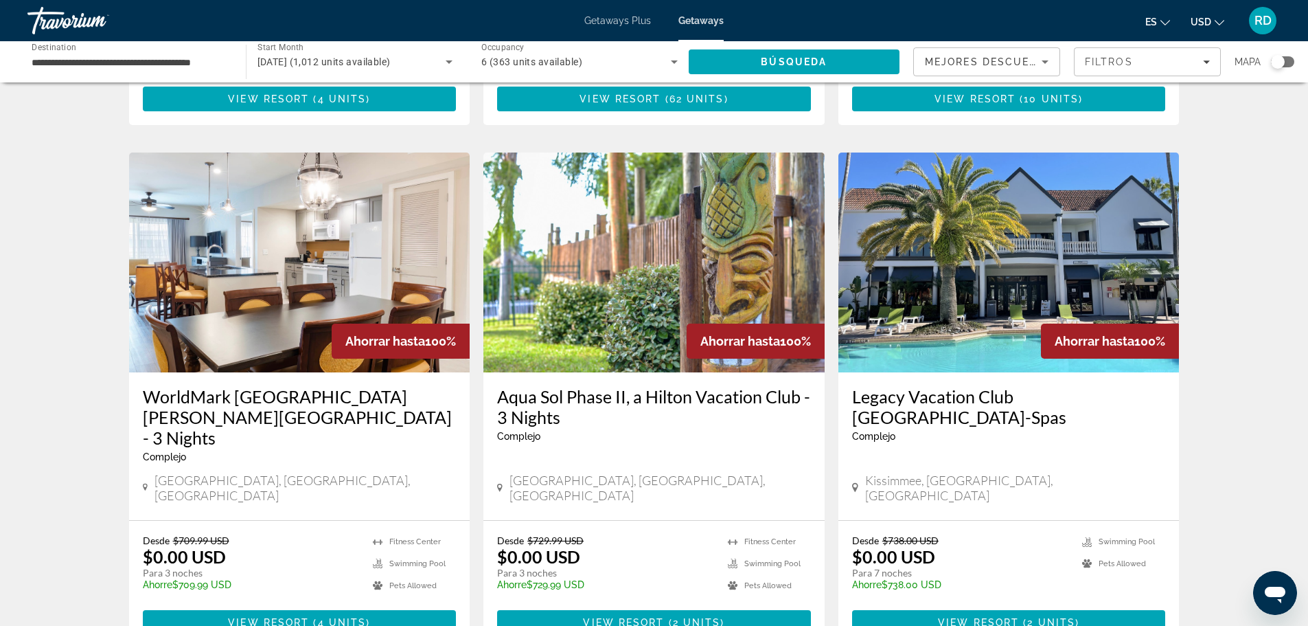
scroll to position [549, 0]
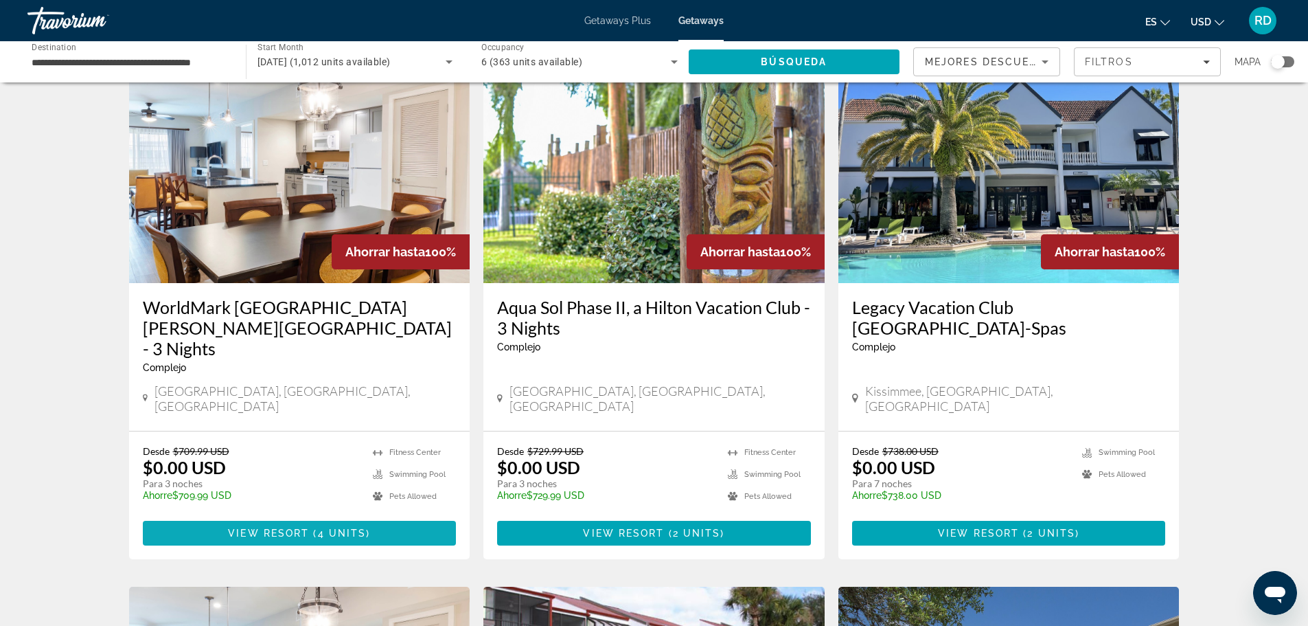
click at [304, 516] on span "Main content" at bounding box center [300, 532] width 314 height 33
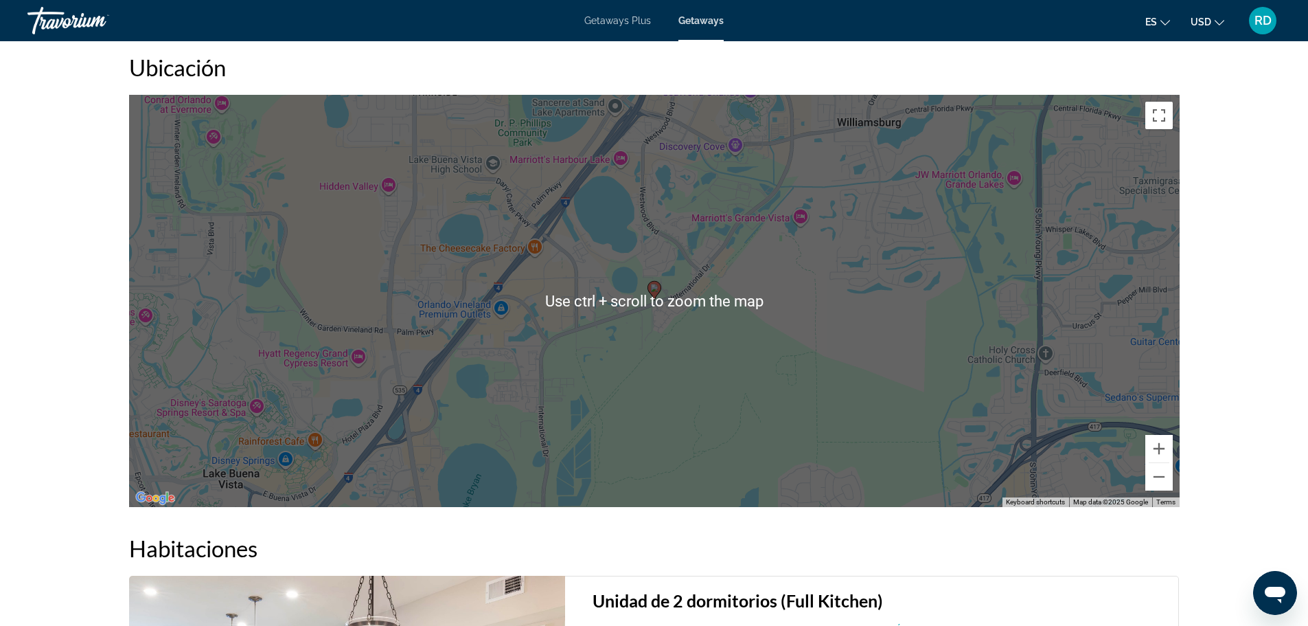
scroll to position [1923, 0]
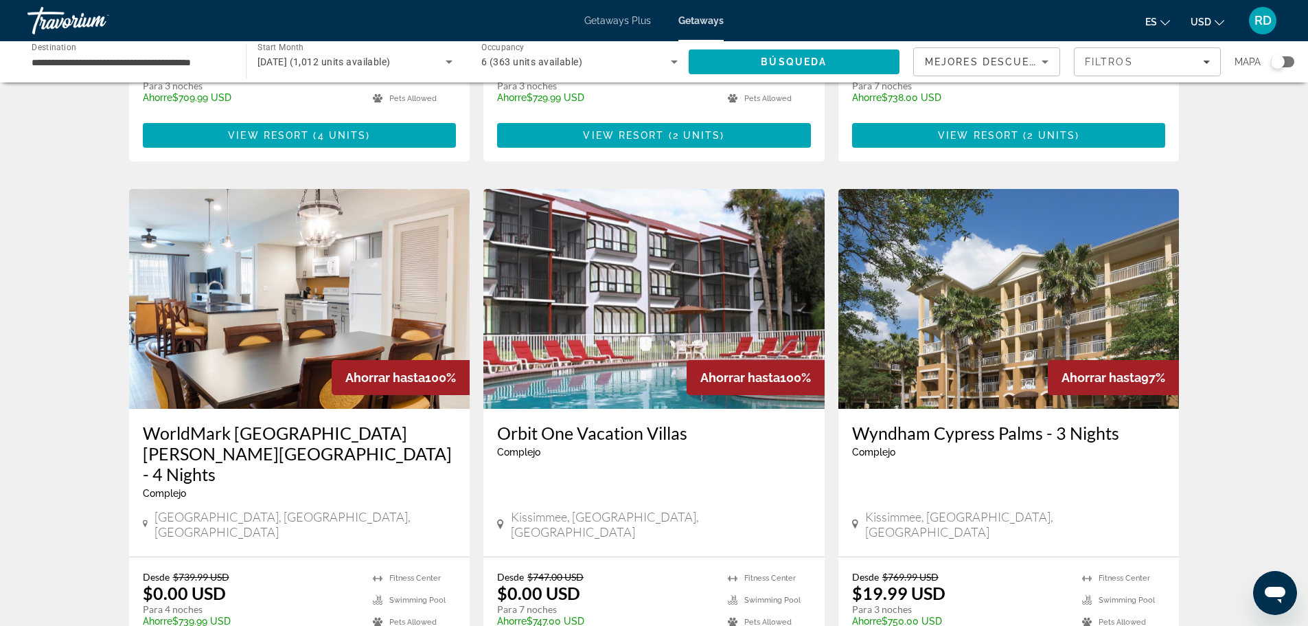
scroll to position [962, 0]
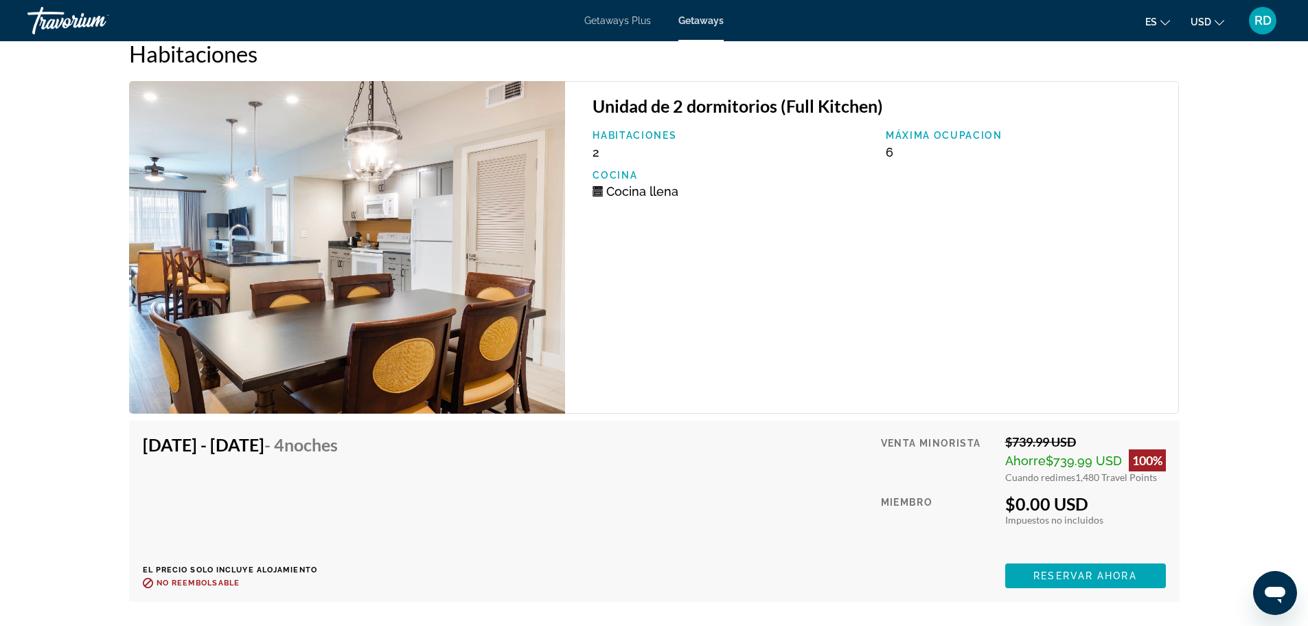
scroll to position [2541, 0]
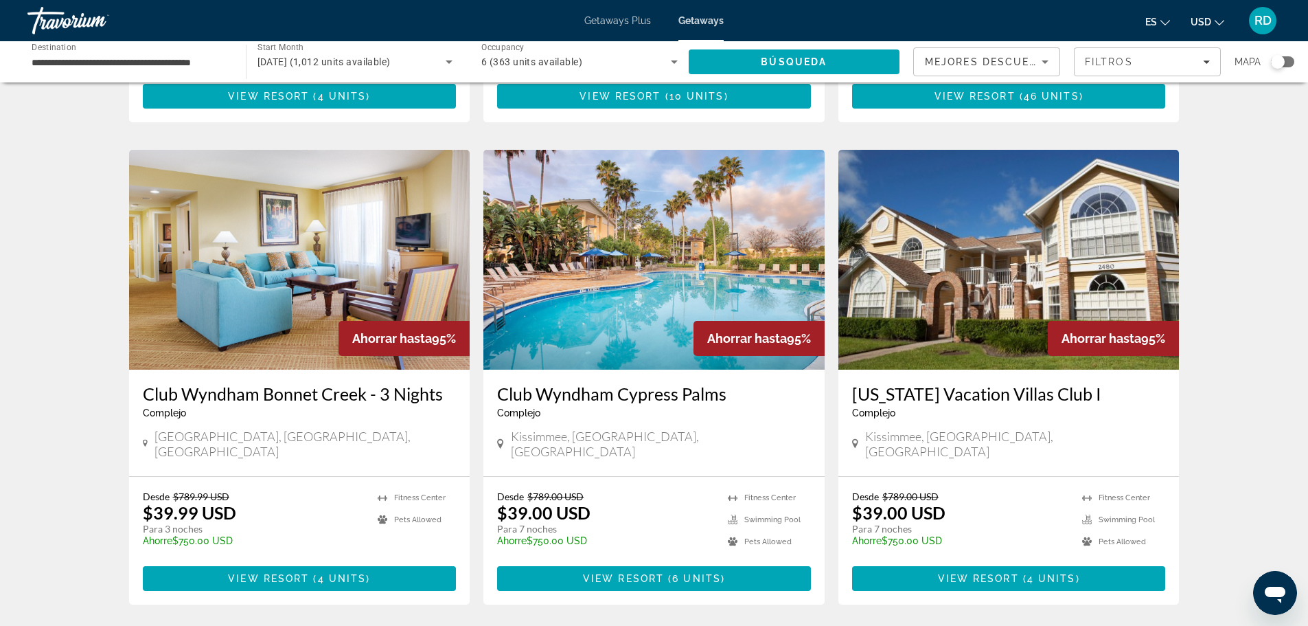
scroll to position [1511, 0]
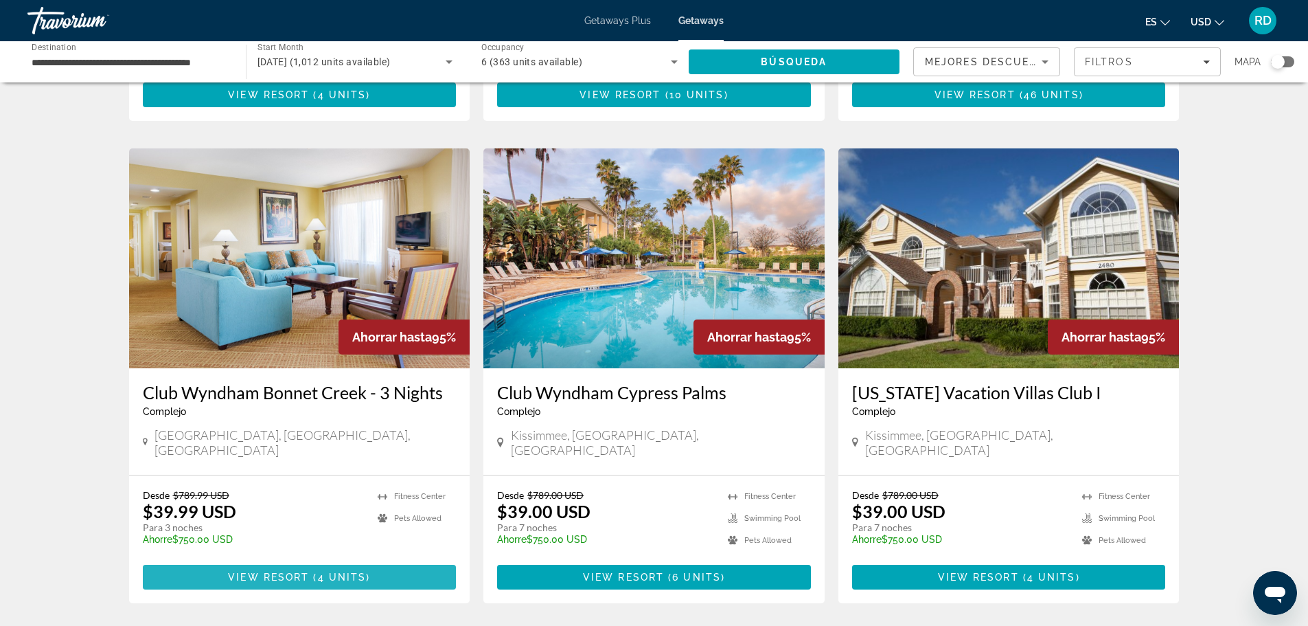
click at [266, 560] on span "Main content" at bounding box center [300, 576] width 314 height 33
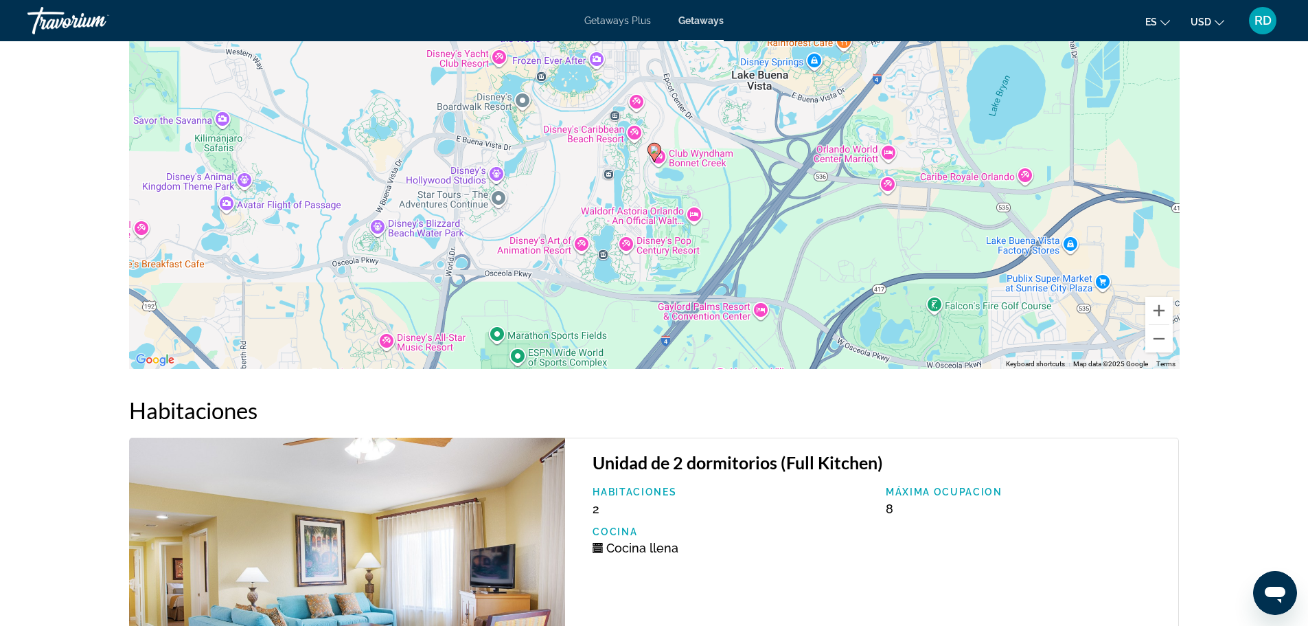
scroll to position [2043, 0]
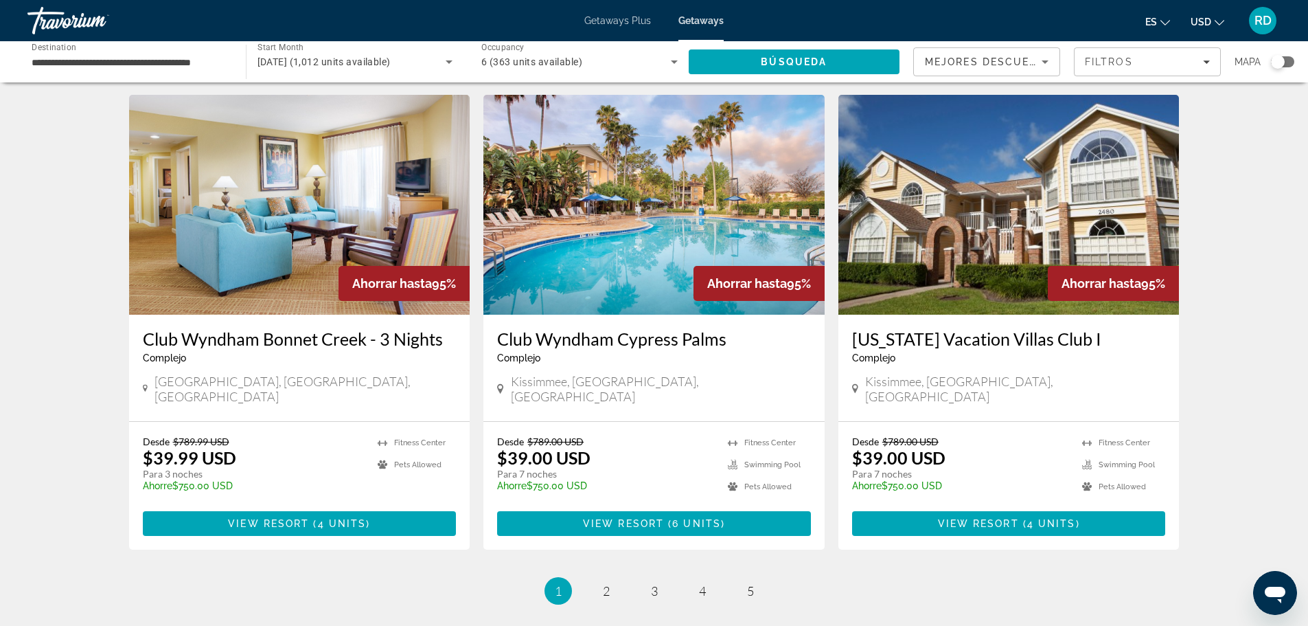
scroll to position [1637, 0]
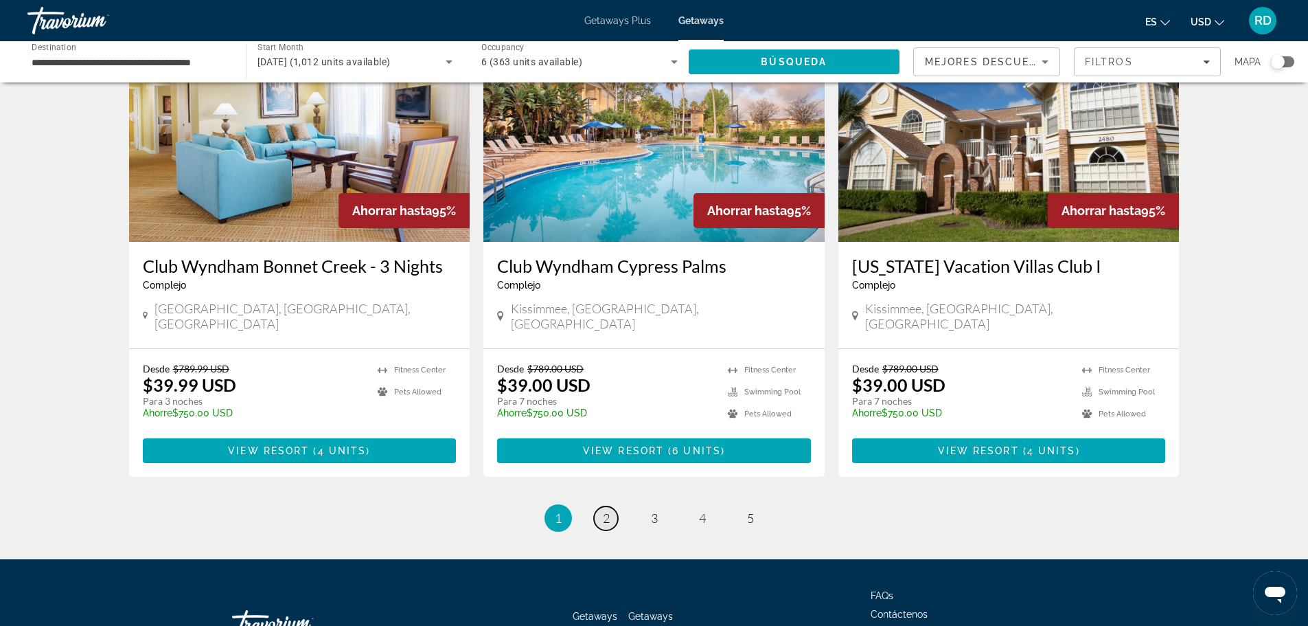
click at [605, 510] on span "2" at bounding box center [606, 517] width 7 height 15
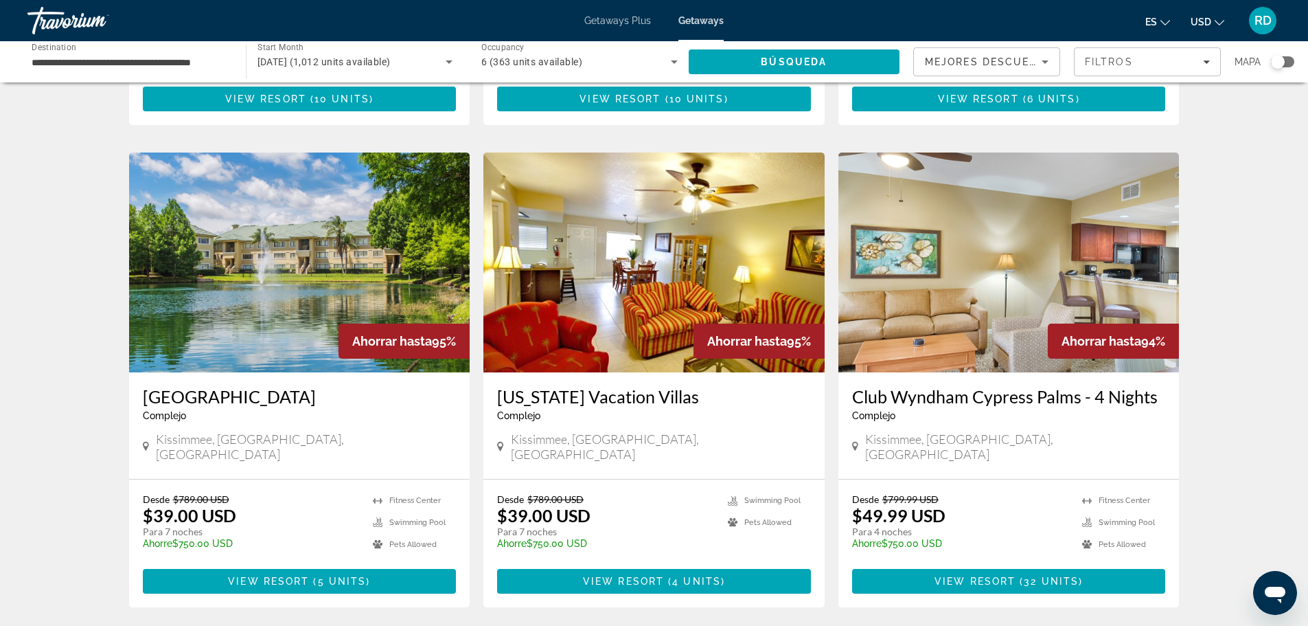
scroll to position [549, 0]
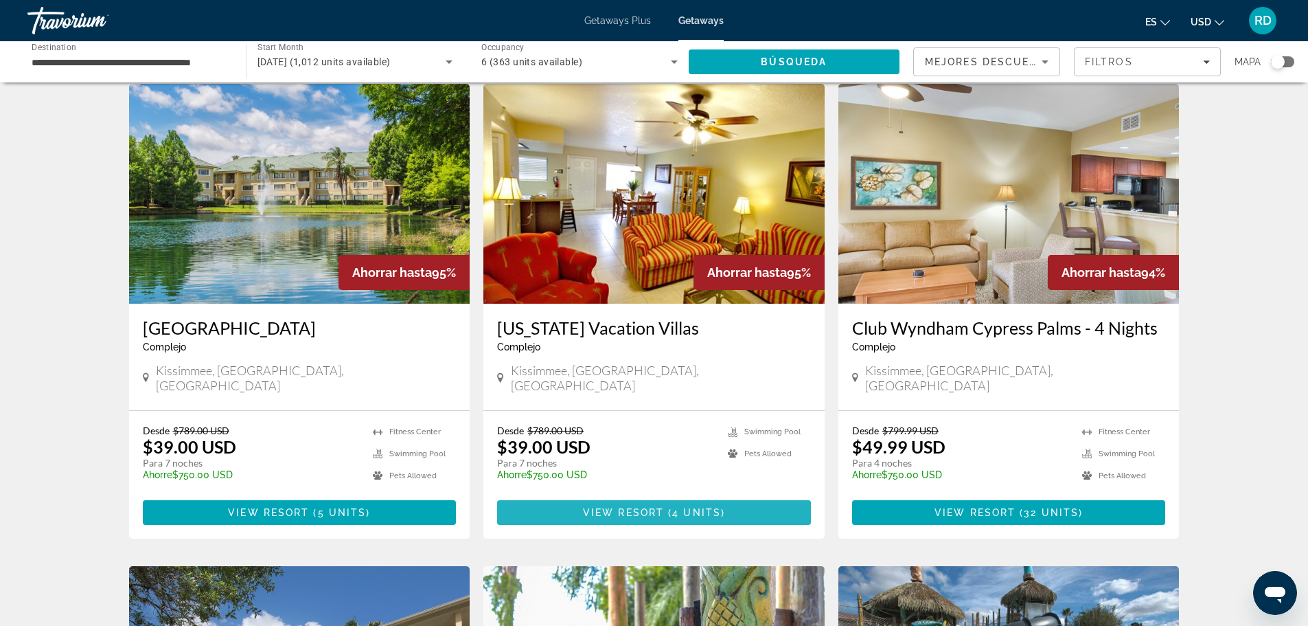
click at [635, 507] on span "View Resort" at bounding box center [623, 512] width 81 height 11
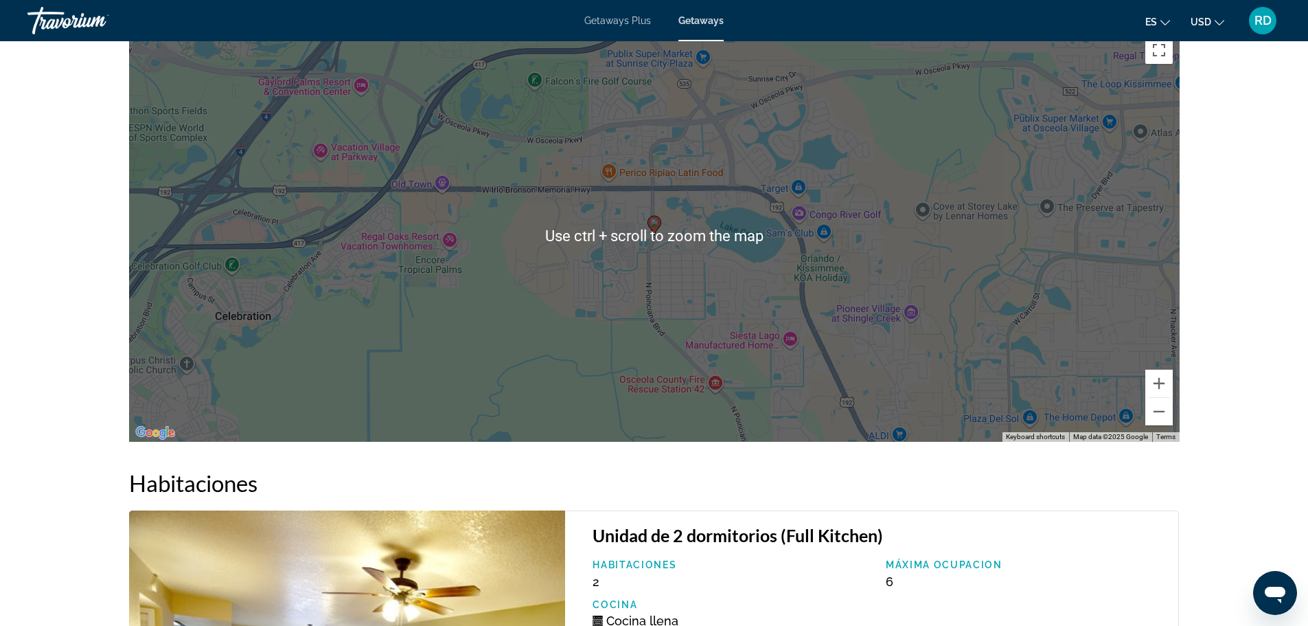
scroll to position [1817, 0]
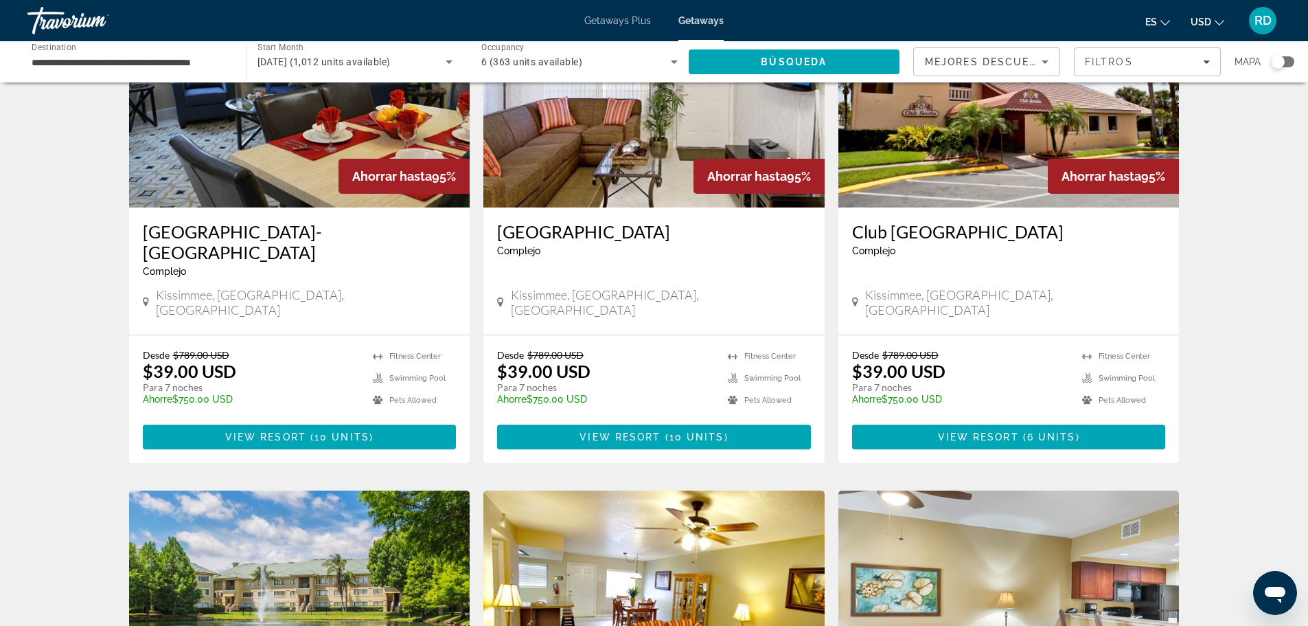
scroll to position [137, 0]
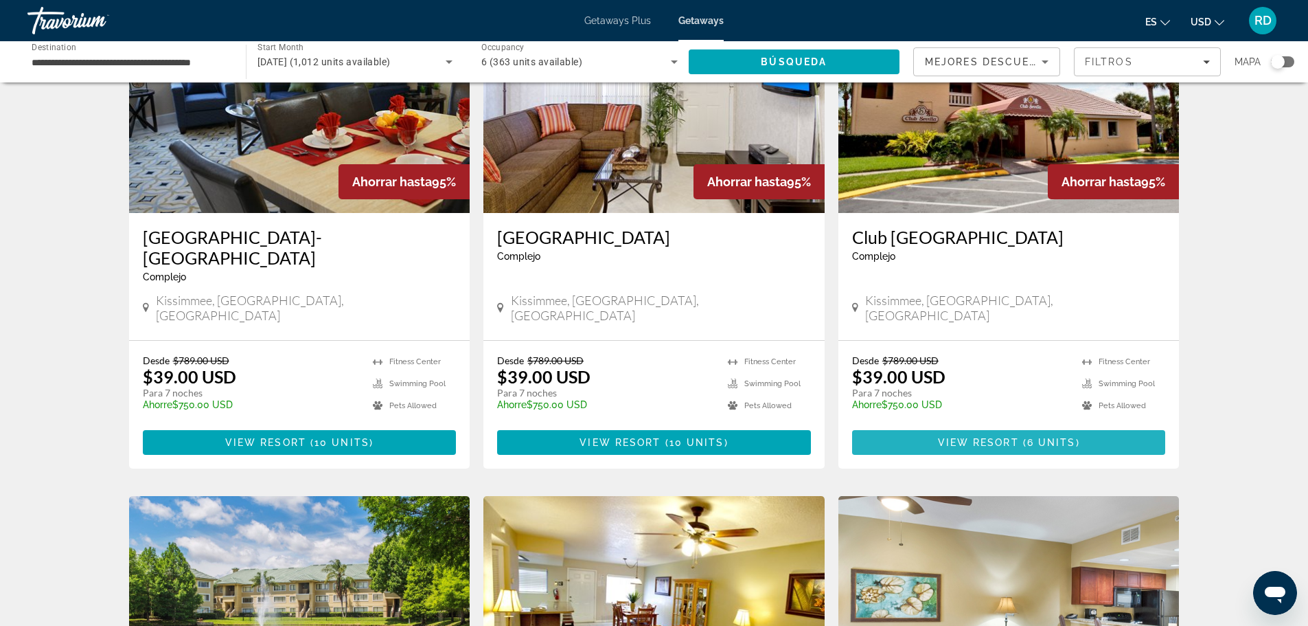
click at [980, 437] on span "View Resort" at bounding box center [978, 442] width 81 height 11
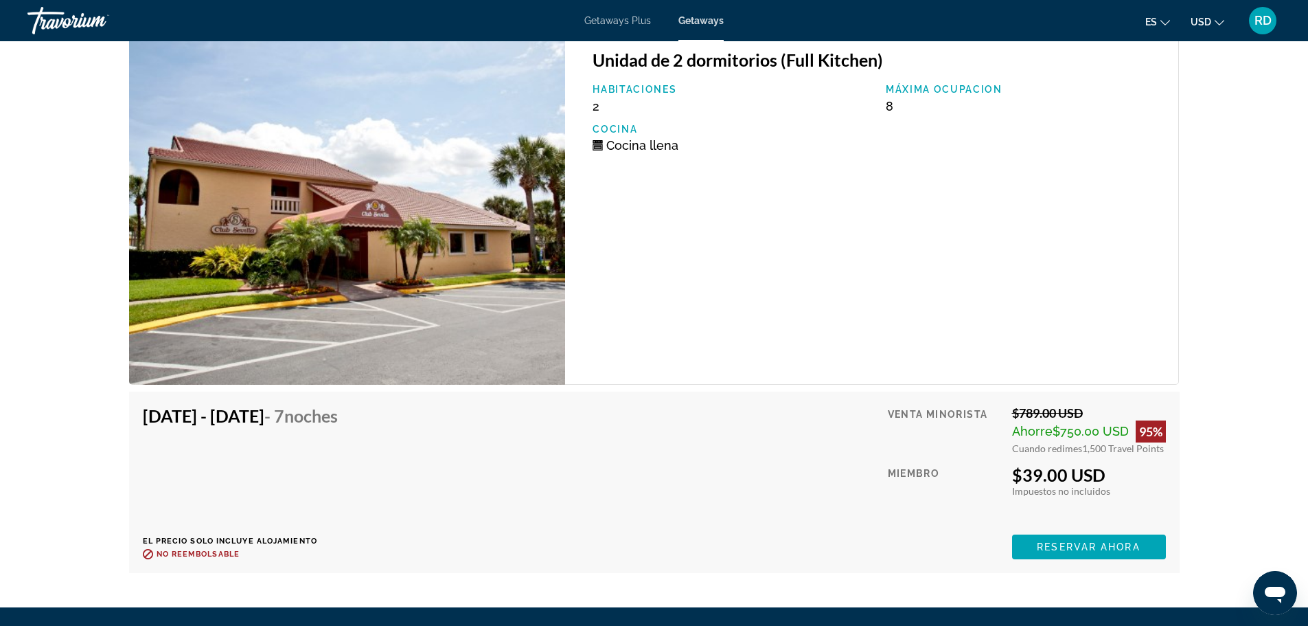
scroll to position [2380, 0]
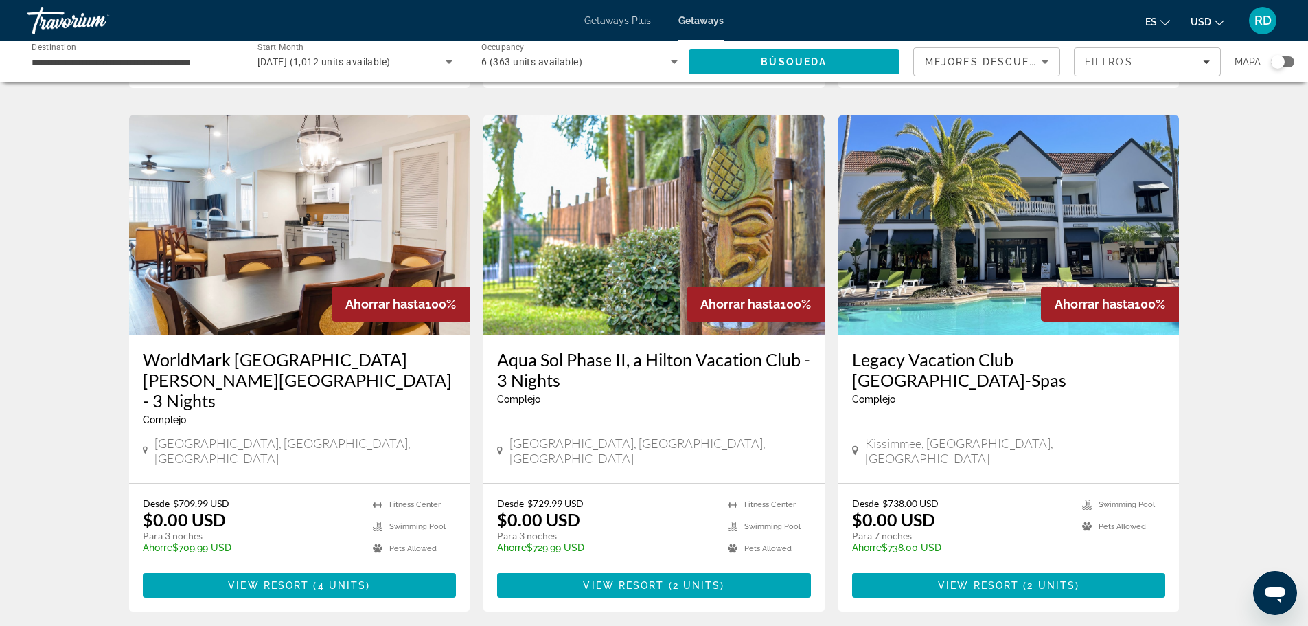
scroll to position [549, 0]
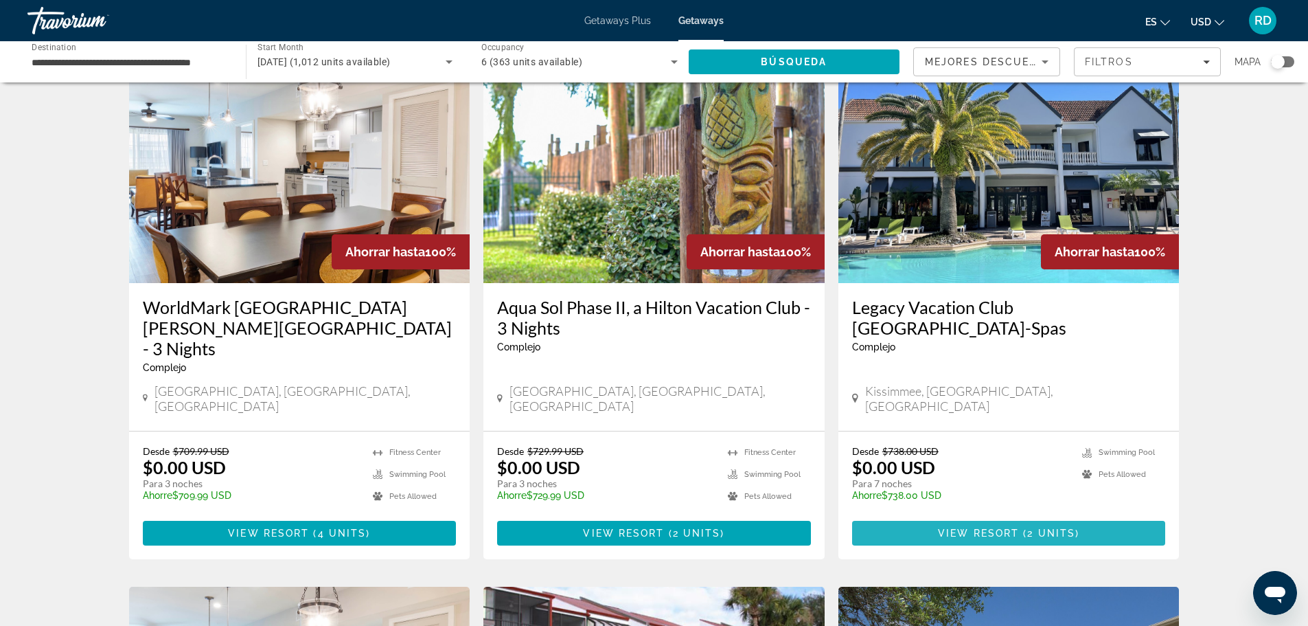
click at [945, 527] on span "View Resort" at bounding box center [978, 532] width 81 height 11
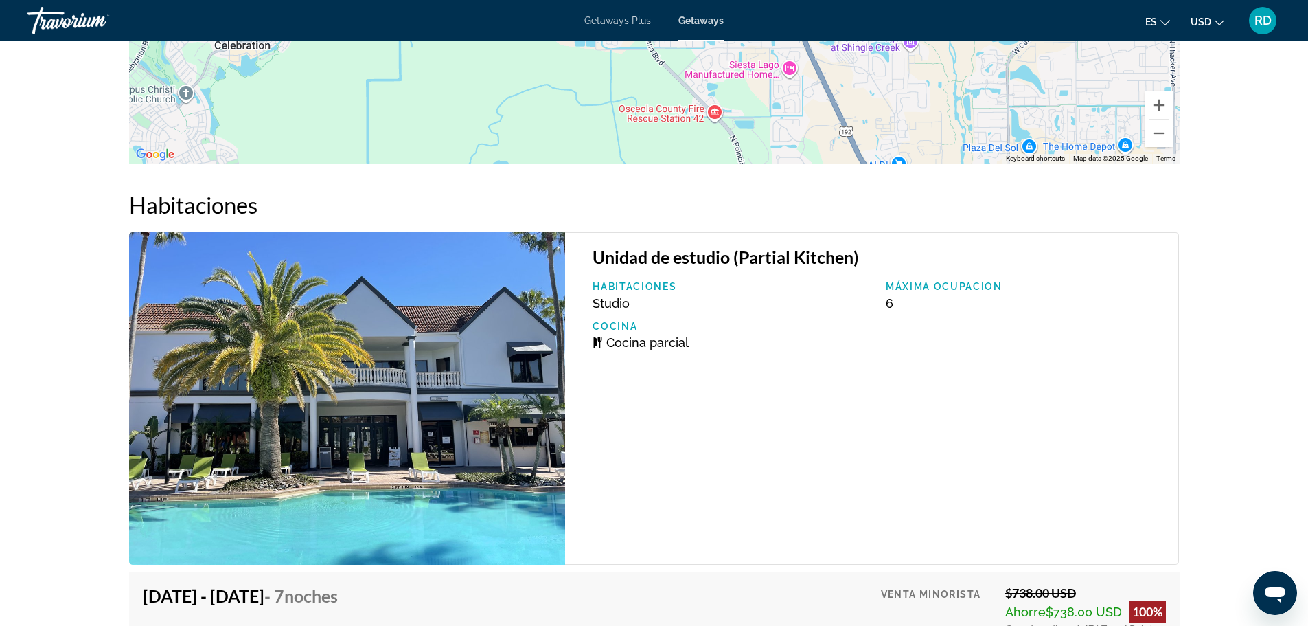
scroll to position [2871, 0]
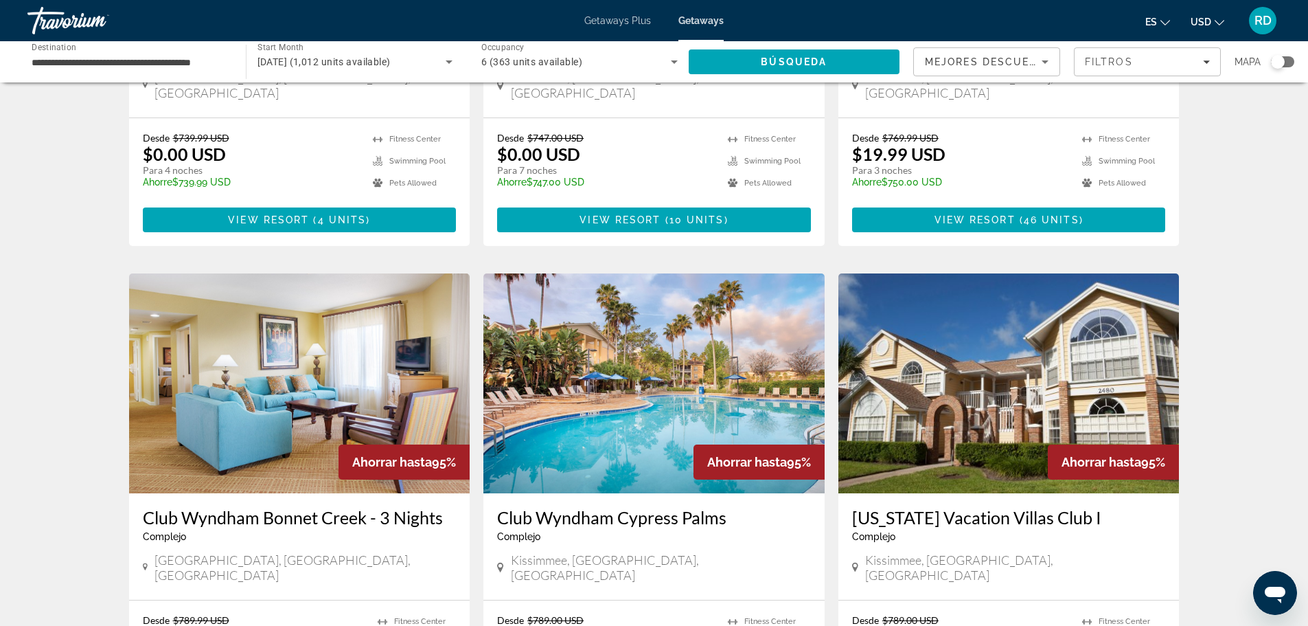
scroll to position [1637, 0]
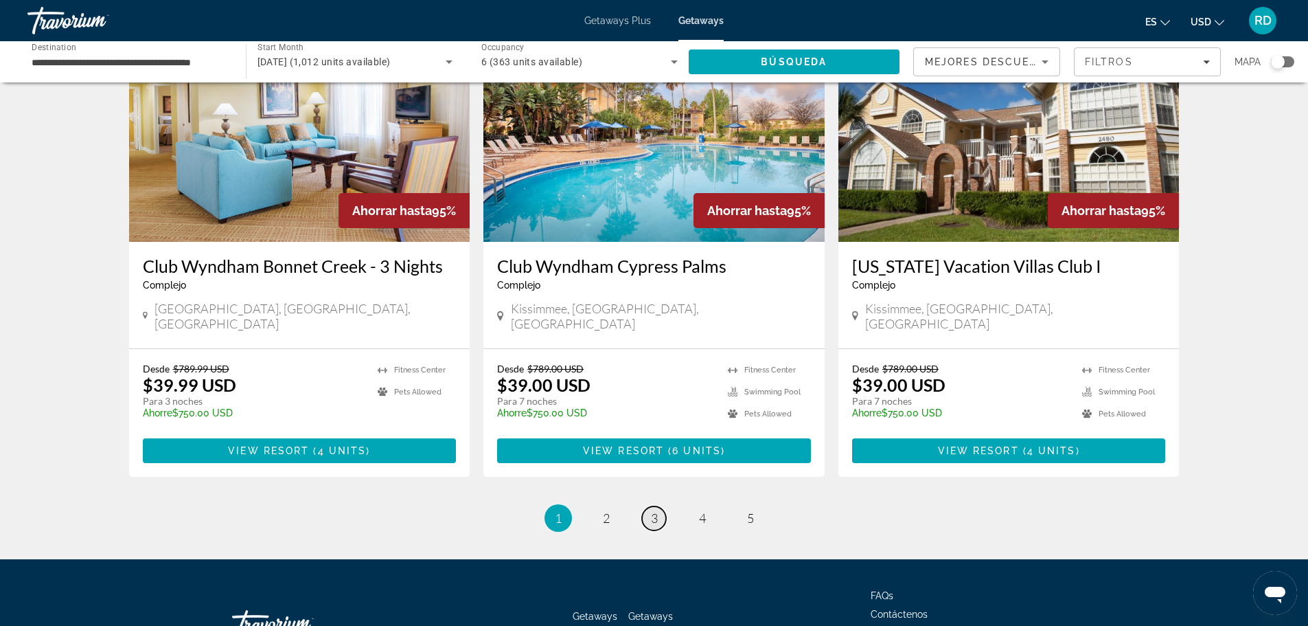
click at [654, 510] on span "3" at bounding box center [654, 517] width 7 height 15
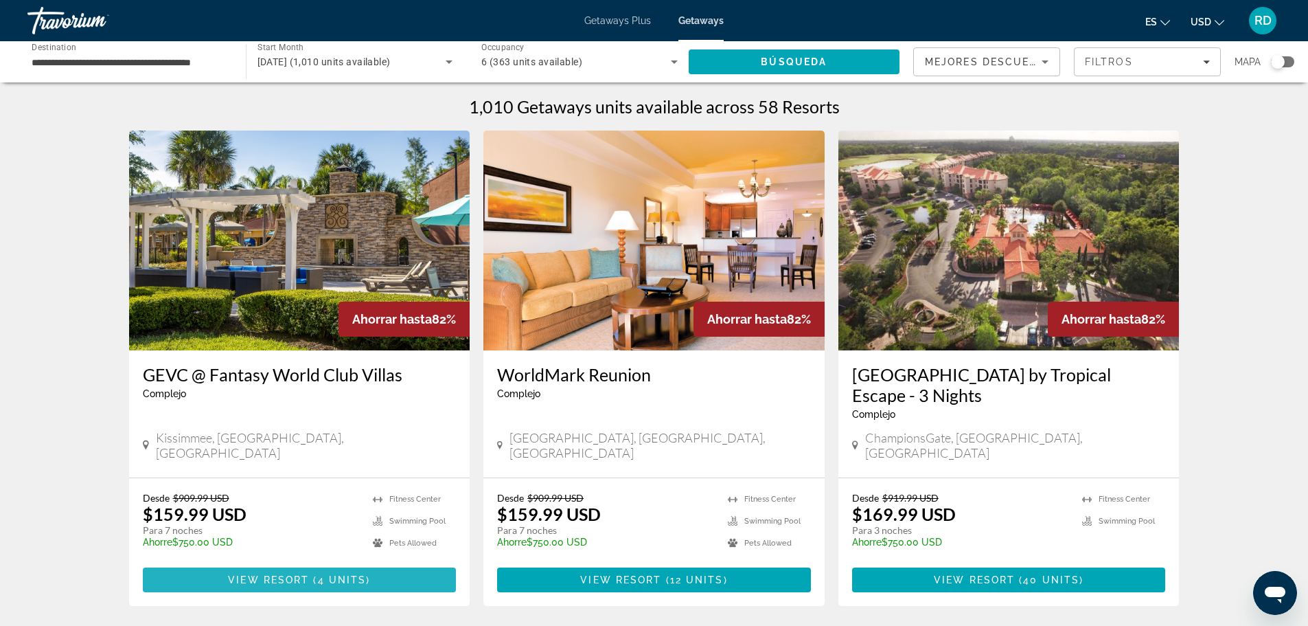
click at [271, 574] on span "View Resort" at bounding box center [268, 579] width 81 height 11
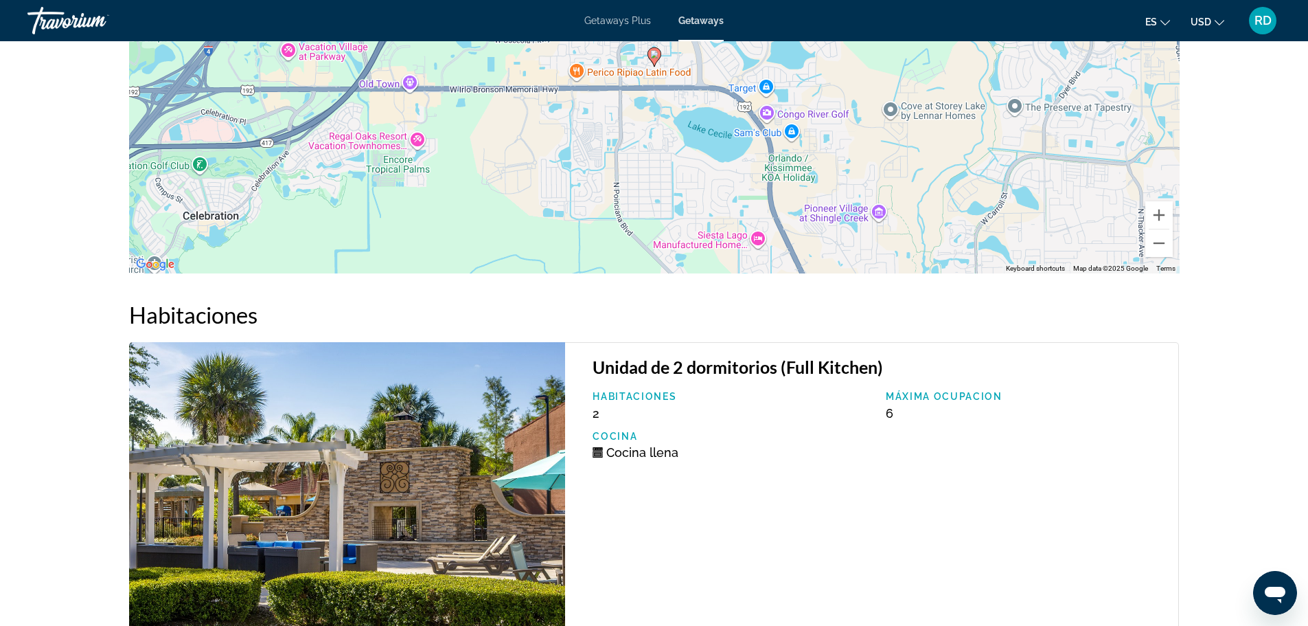
scroll to position [2473, 0]
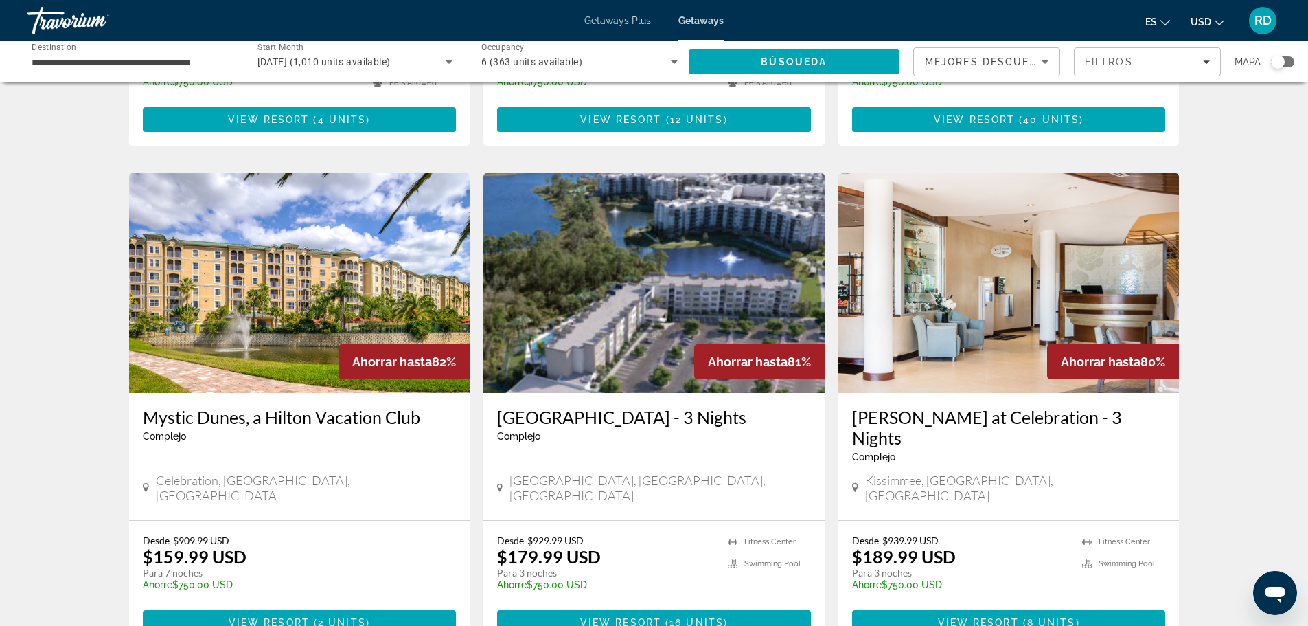
scroll to position [618, 0]
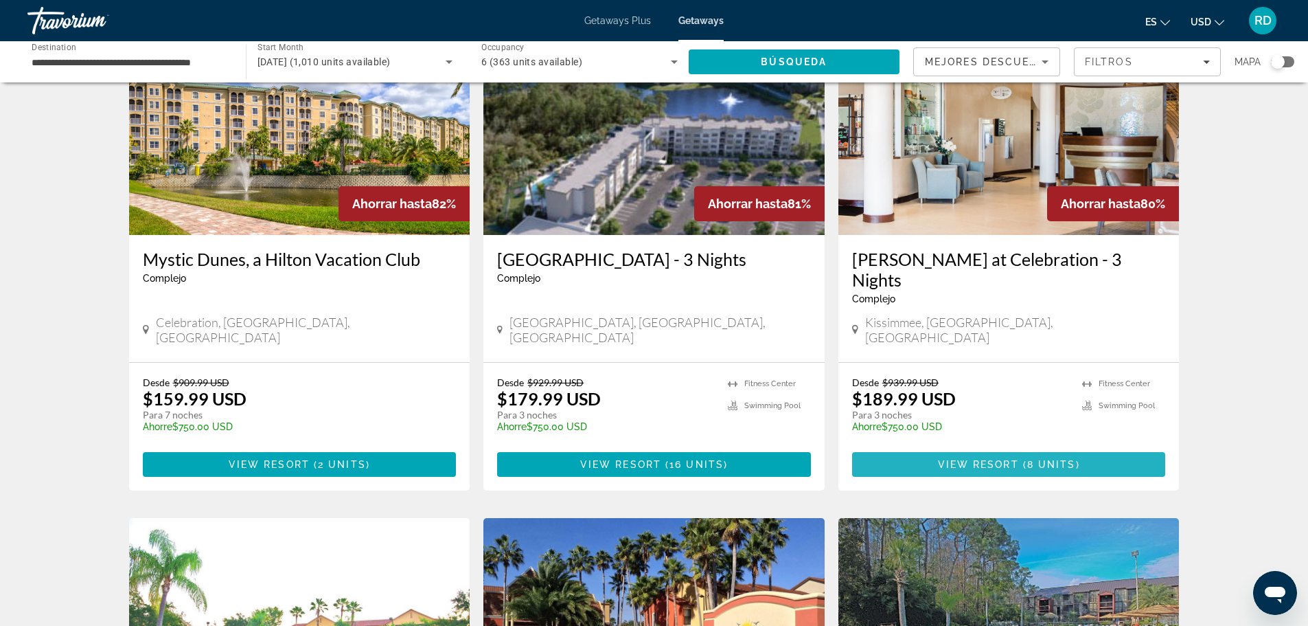
click at [972, 459] on span "View Resort" at bounding box center [978, 464] width 81 height 11
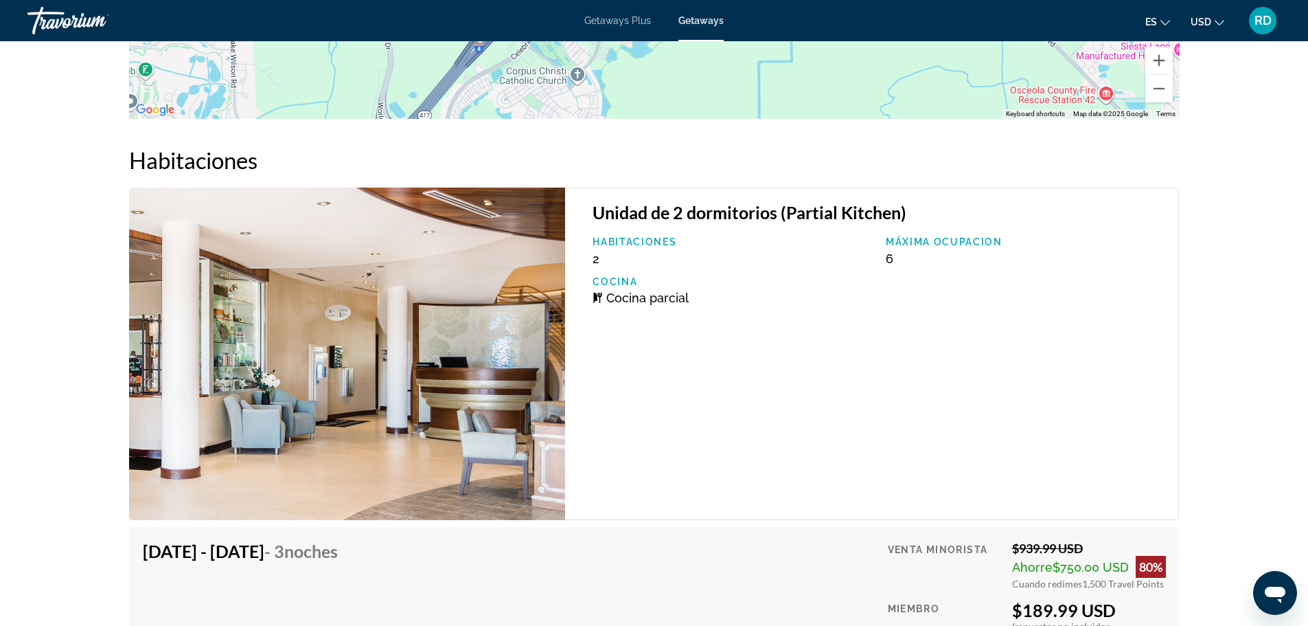
scroll to position [1648, 0]
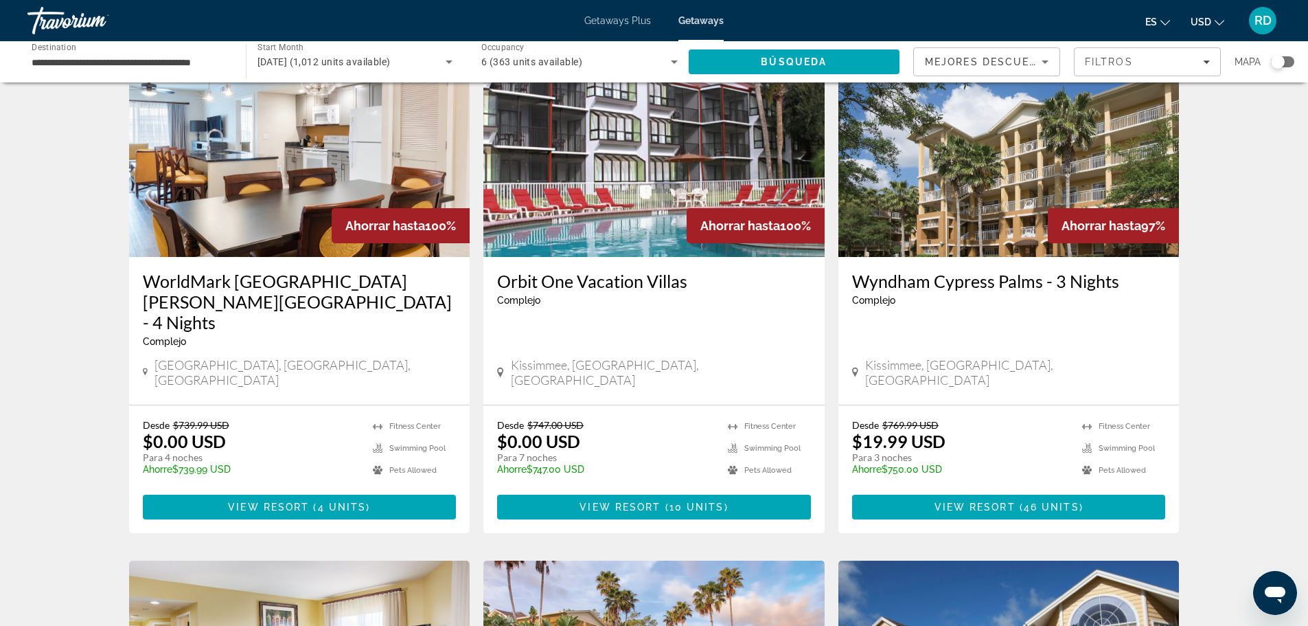
scroll to position [1442, 0]
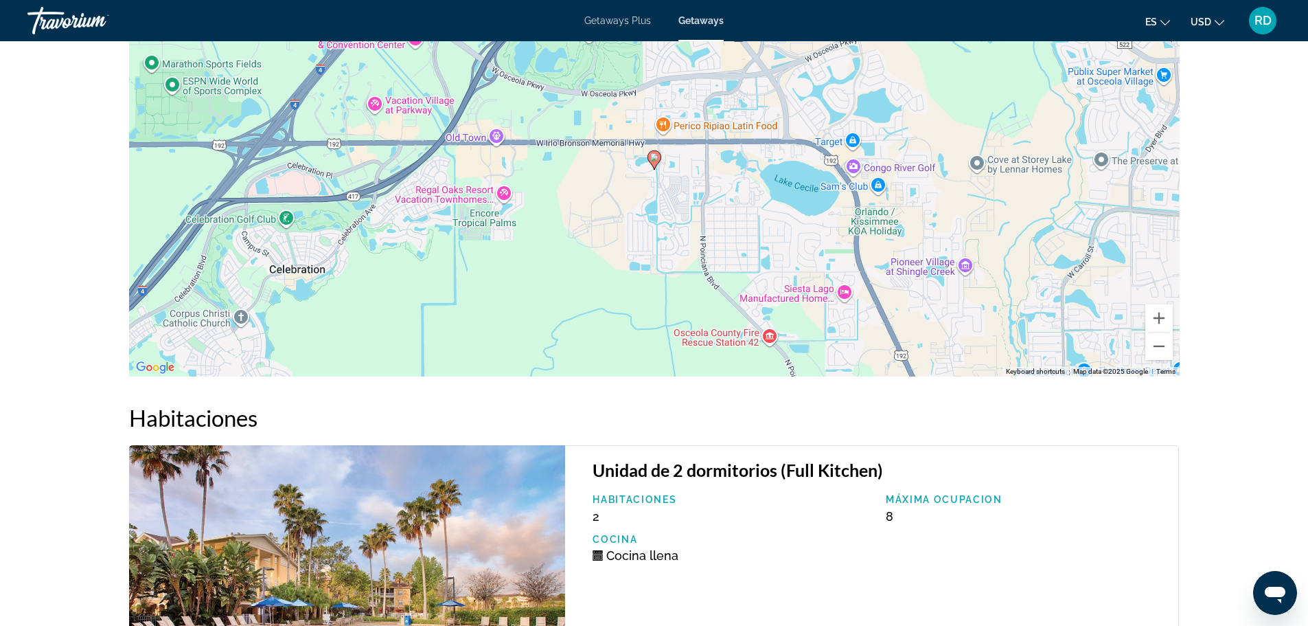
scroll to position [2541, 0]
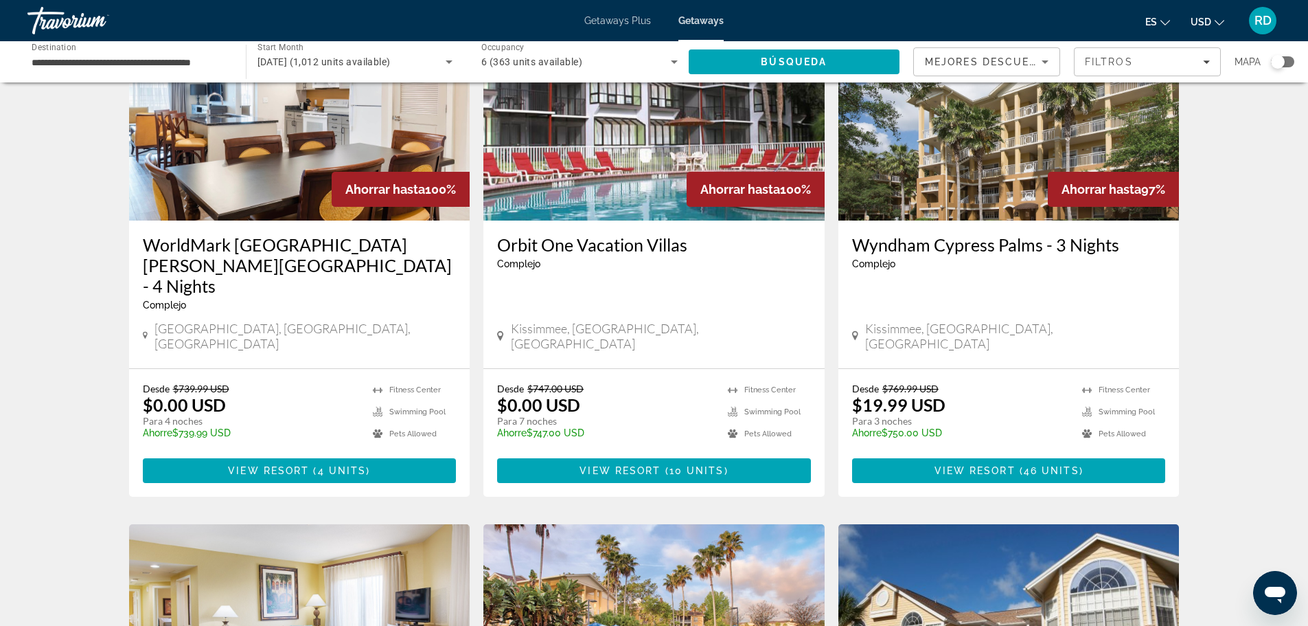
scroll to position [1168, 0]
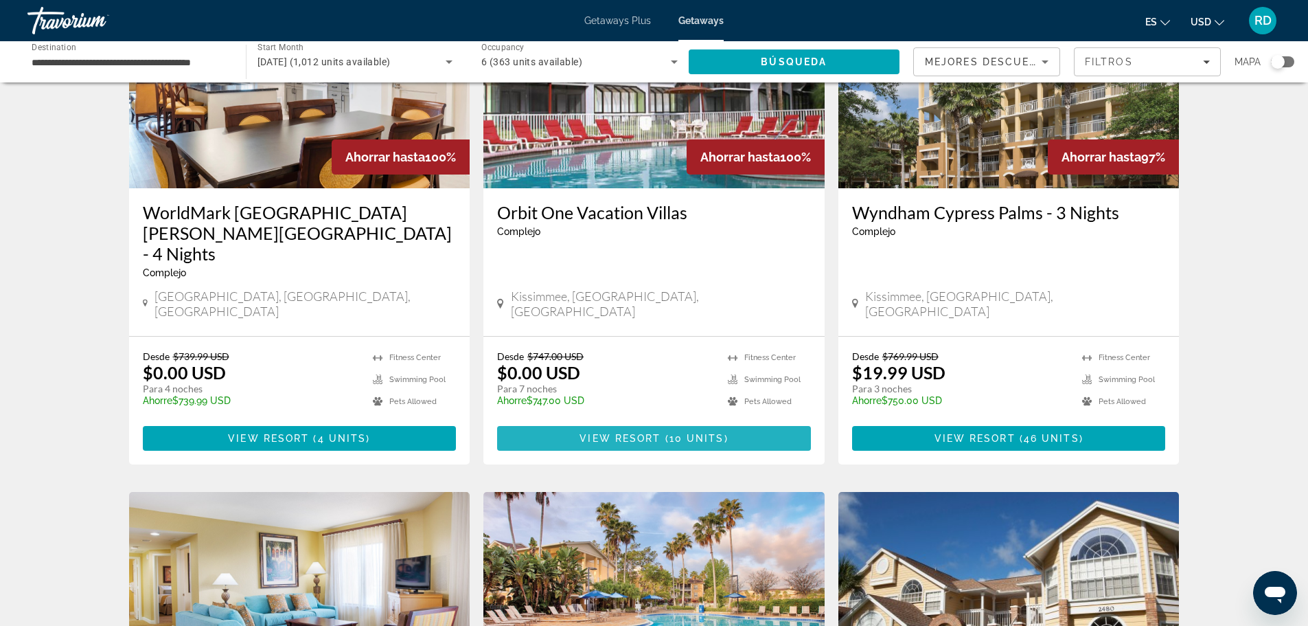
click at [655, 433] on span "View Resort" at bounding box center [620, 438] width 81 height 11
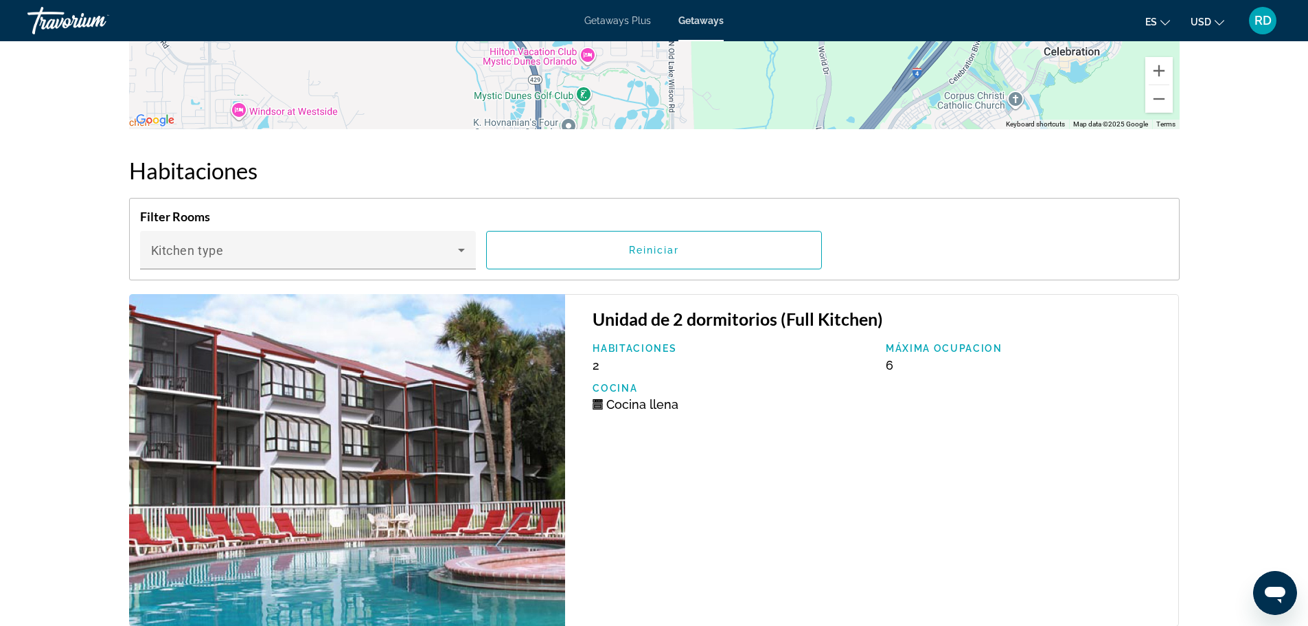
scroll to position [2541, 0]
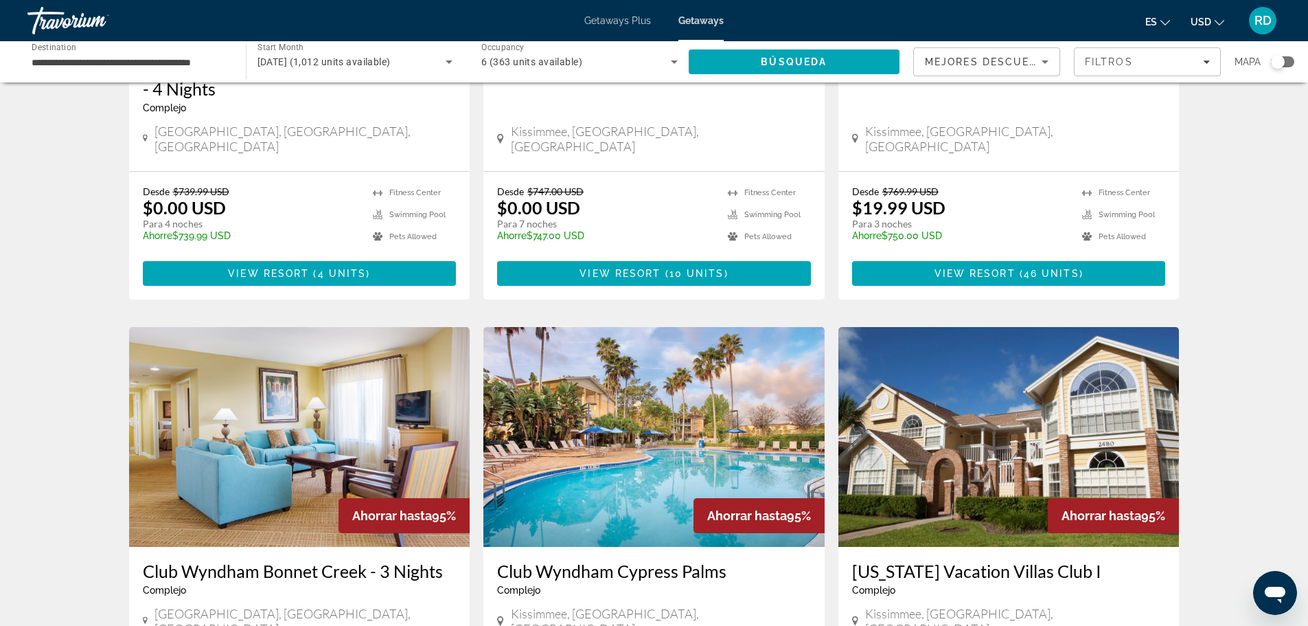
scroll to position [1580, 0]
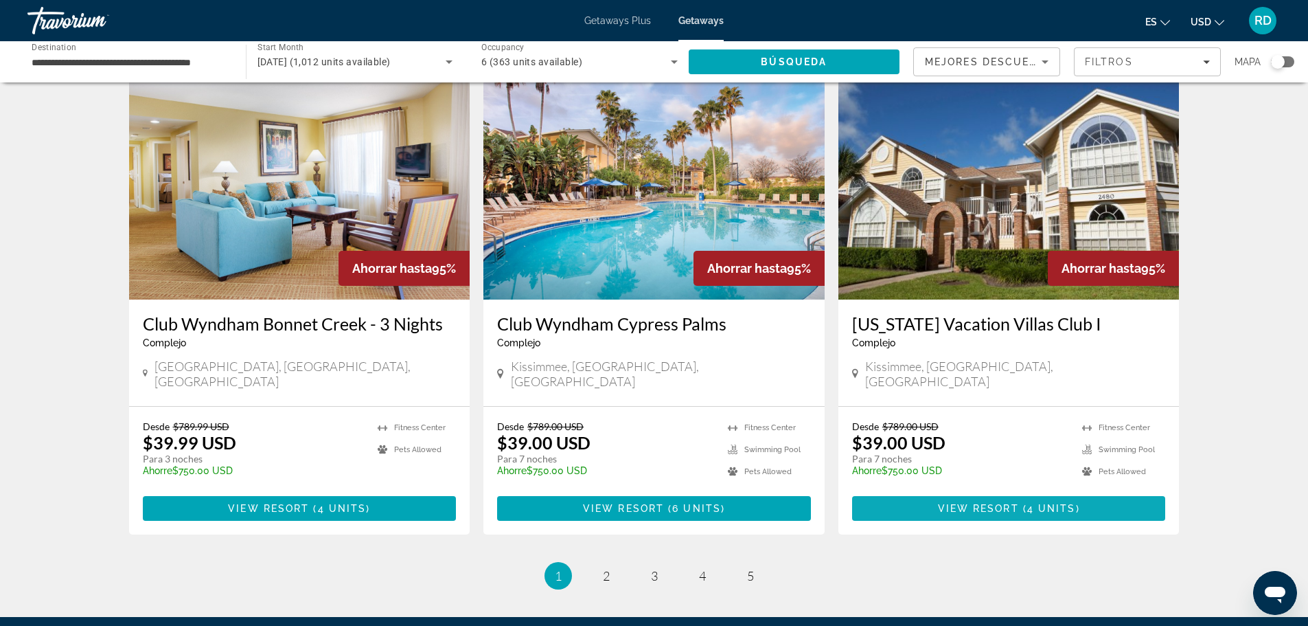
click at [996, 503] on span "View Resort" at bounding box center [978, 508] width 81 height 11
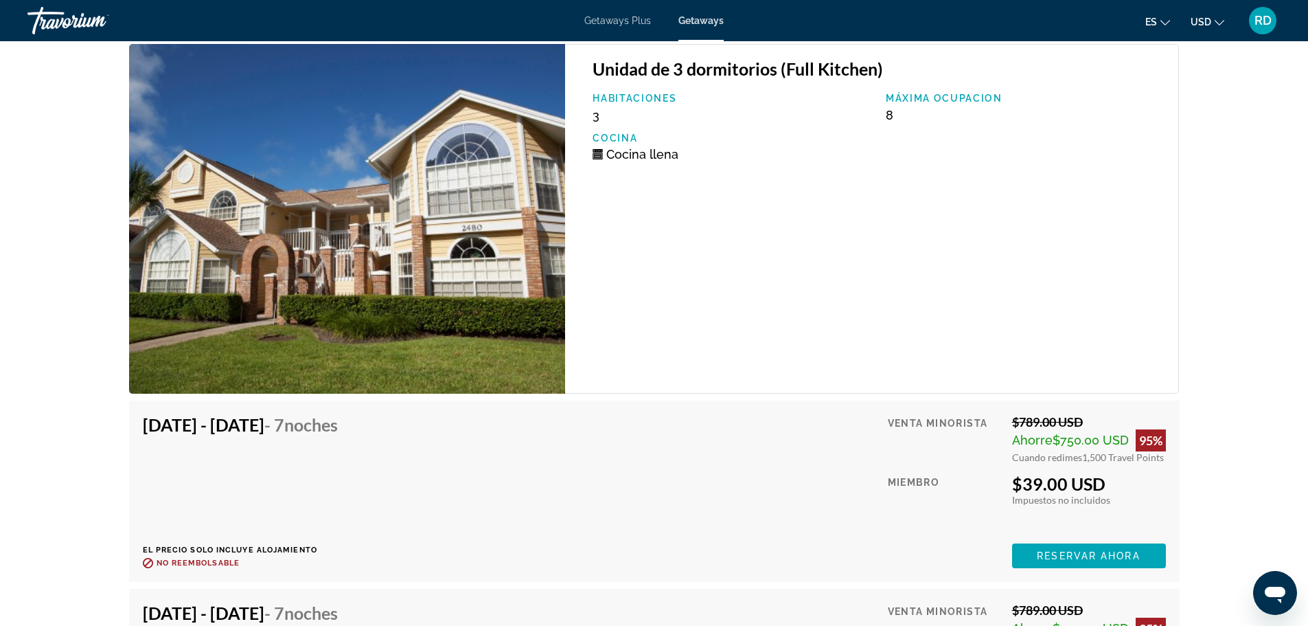
scroll to position [2953, 0]
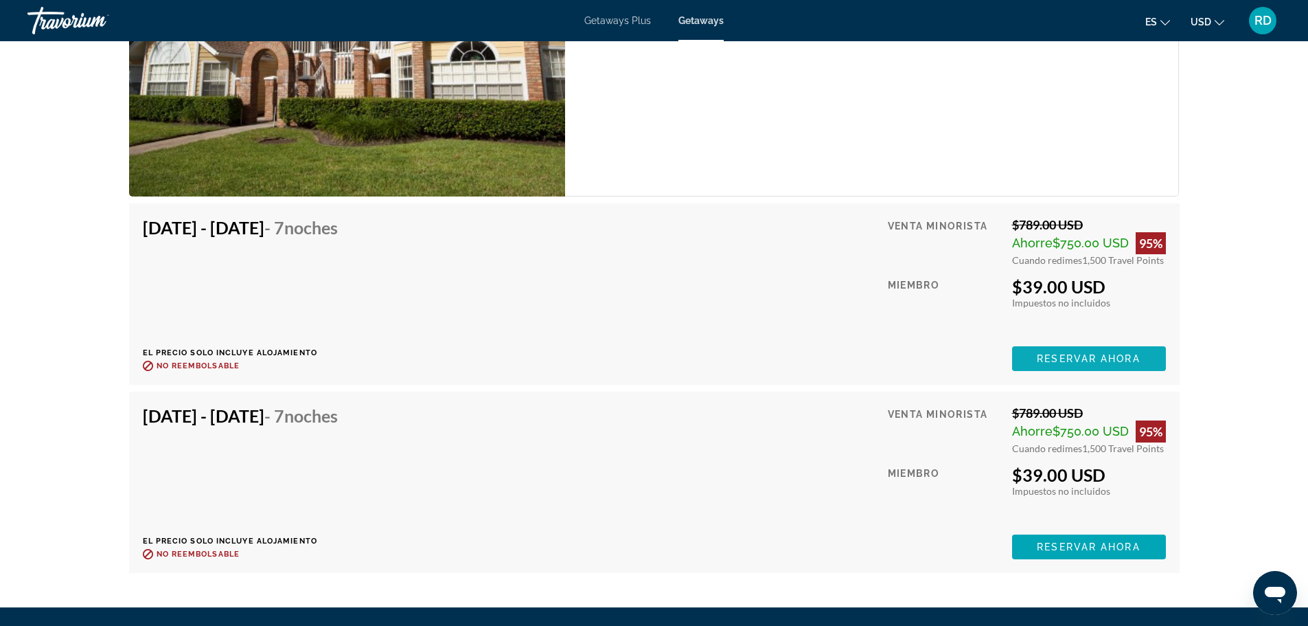
click at [1056, 353] on span "Reservar ahora" at bounding box center [1088, 358] width 103 height 11
